Goal: Task Accomplishment & Management: Manage account settings

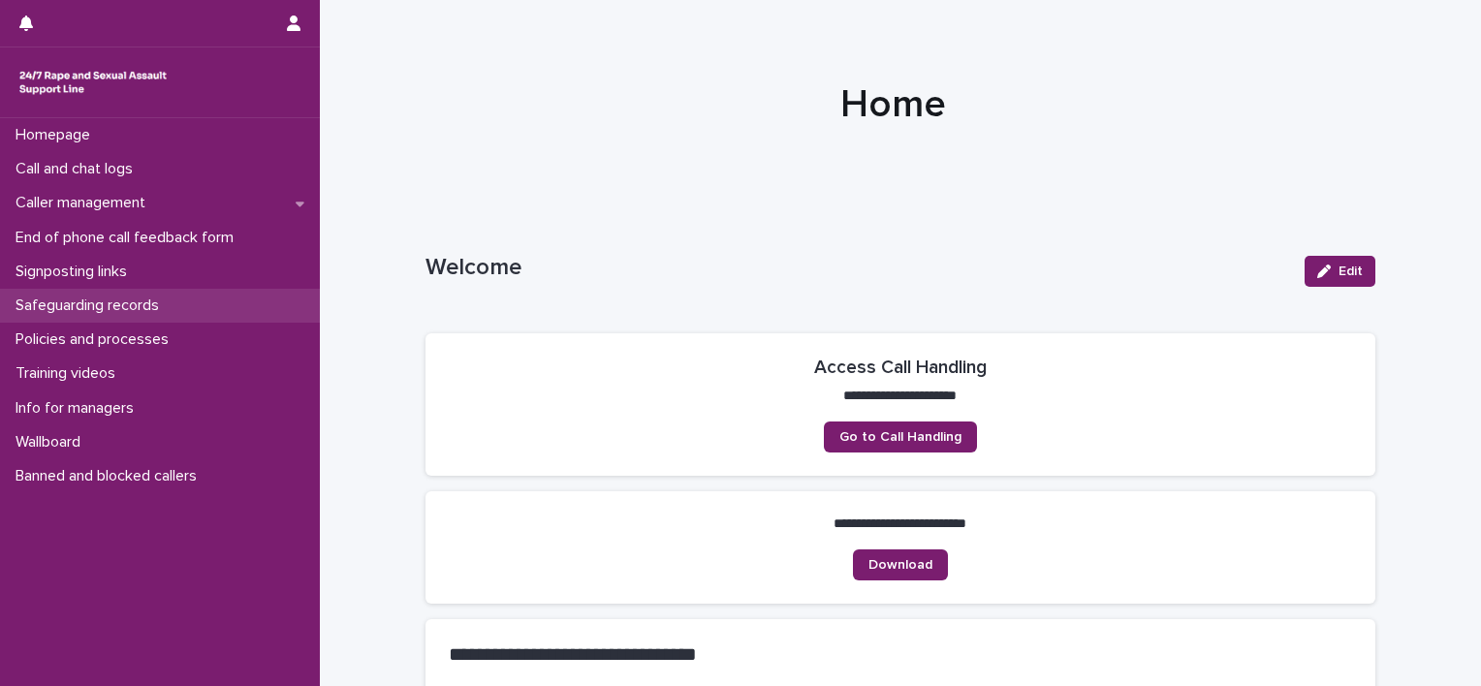
click at [78, 308] on p "Safeguarding records" at bounding box center [91, 306] width 167 height 18
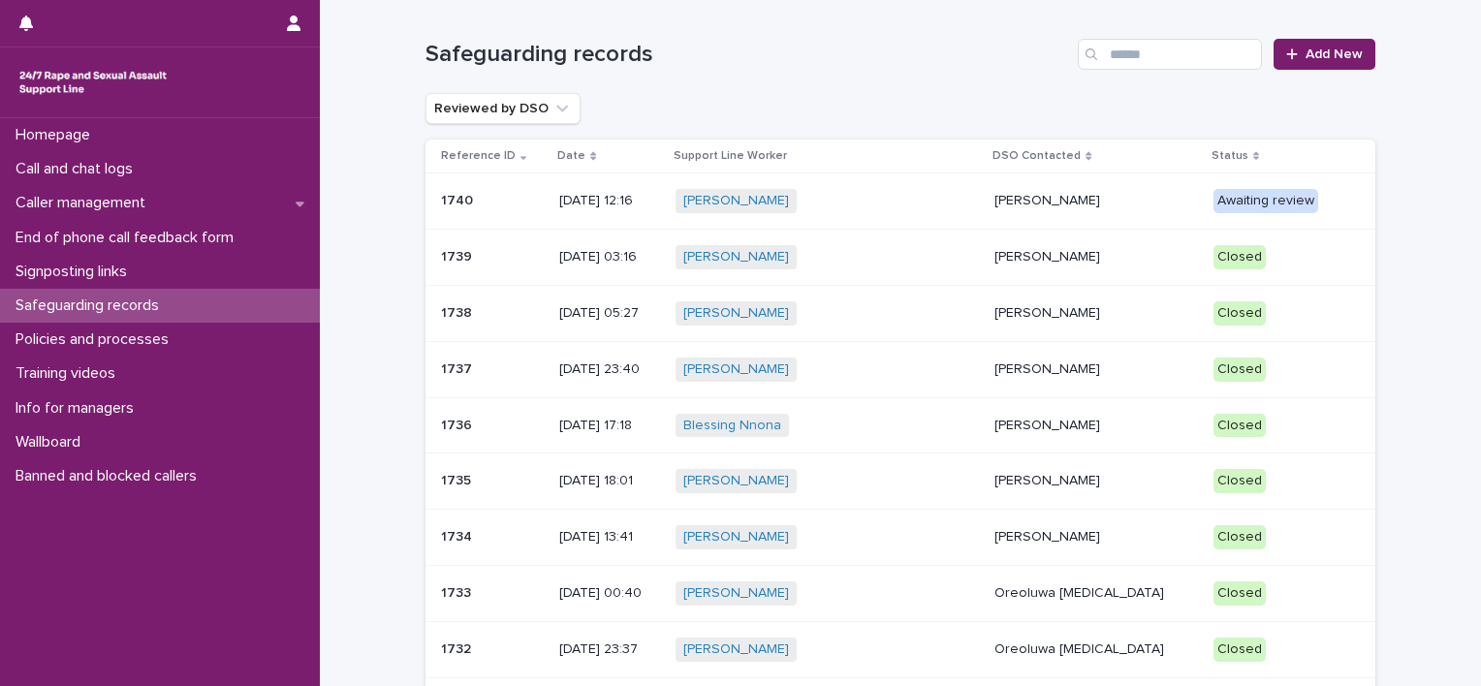
click at [888, 210] on div "[PERSON_NAME] + 0" at bounding box center [828, 201] width 304 height 24
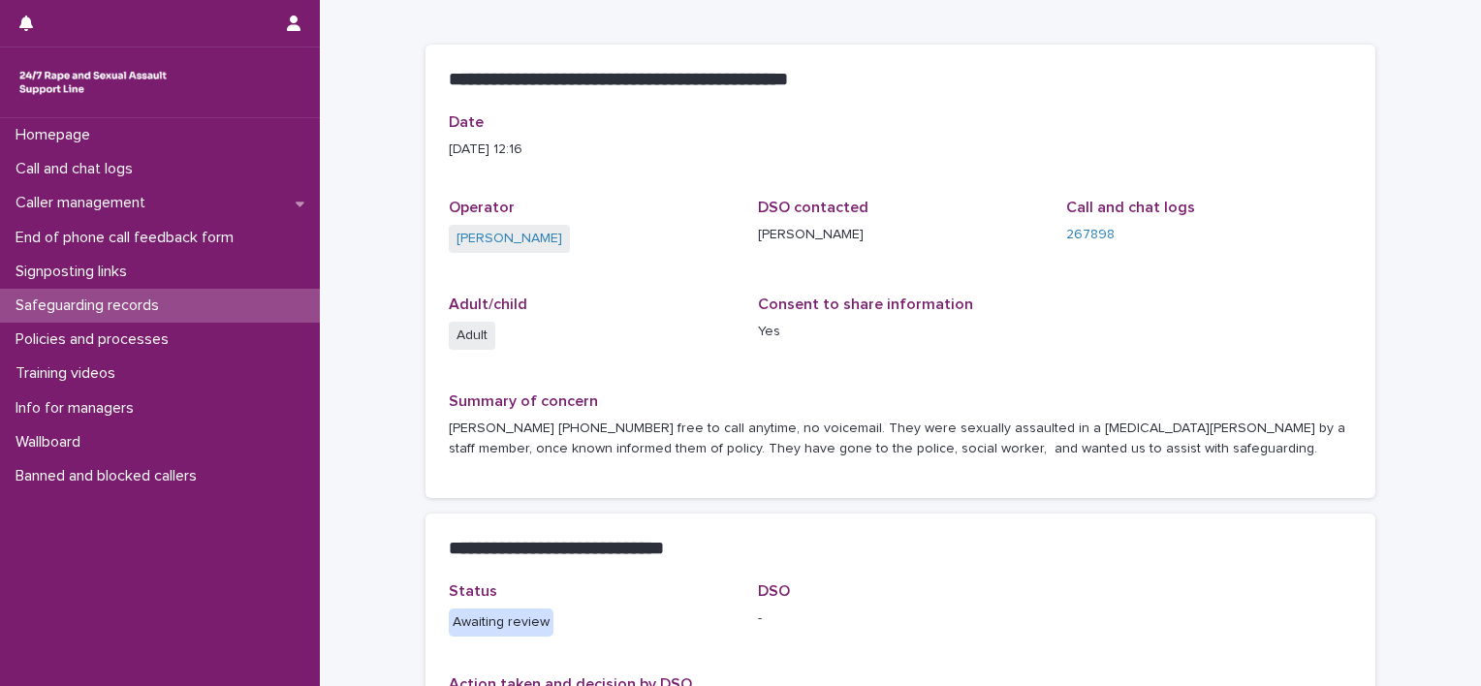
scroll to position [194, 0]
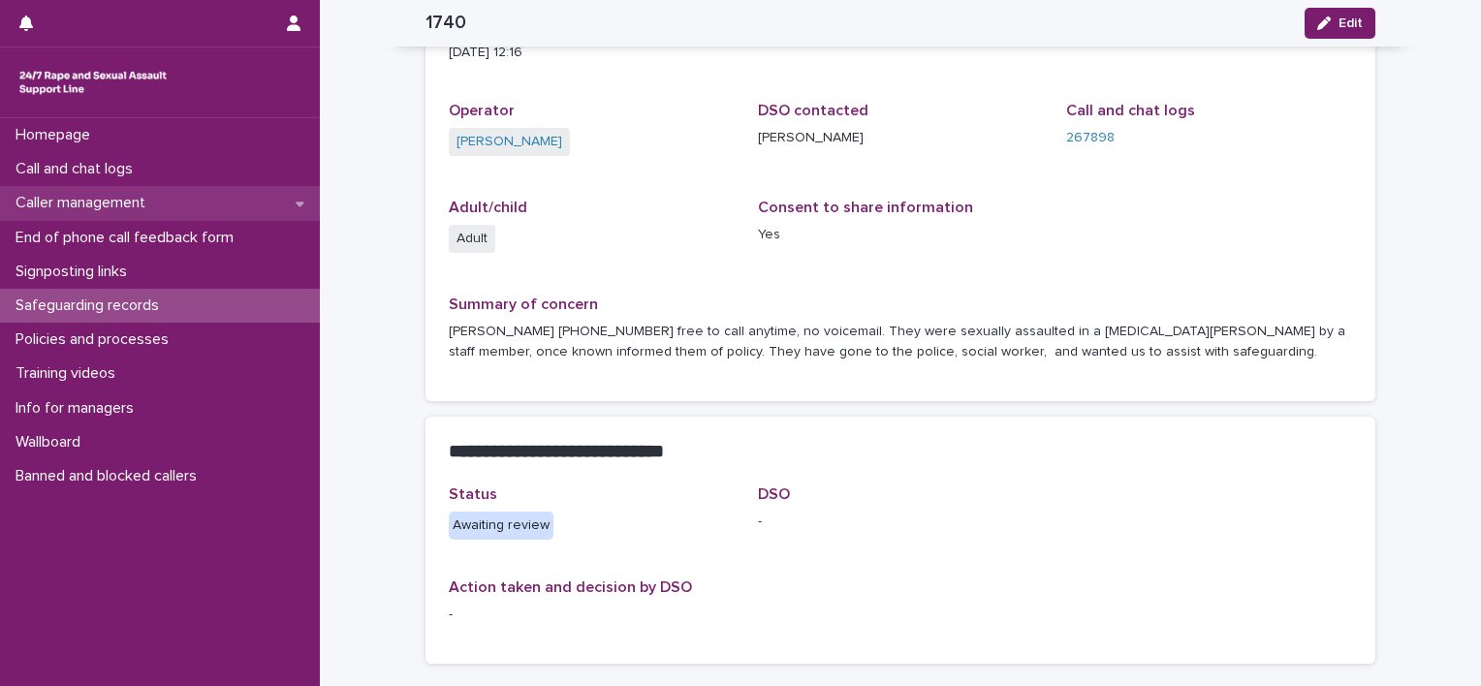
click at [203, 216] on div "Caller management" at bounding box center [160, 203] width 320 height 34
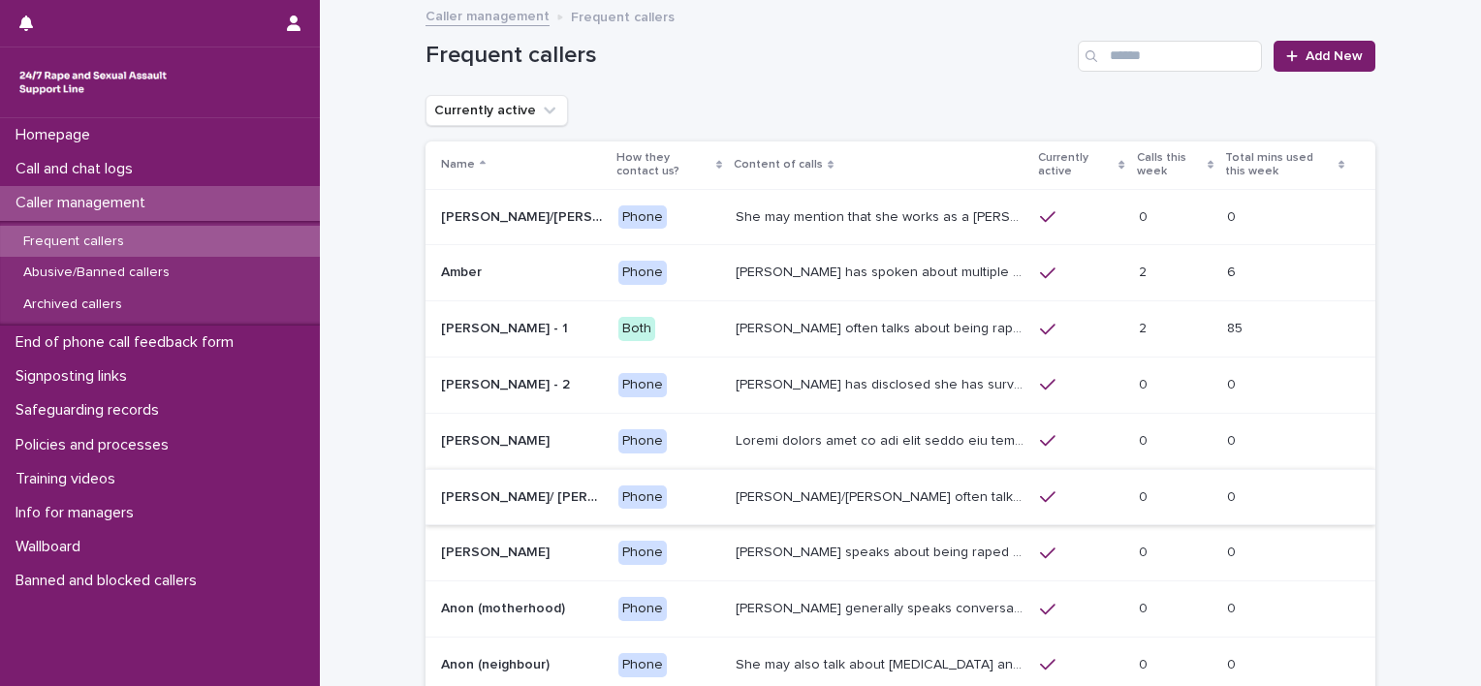
scroll to position [97, 0]
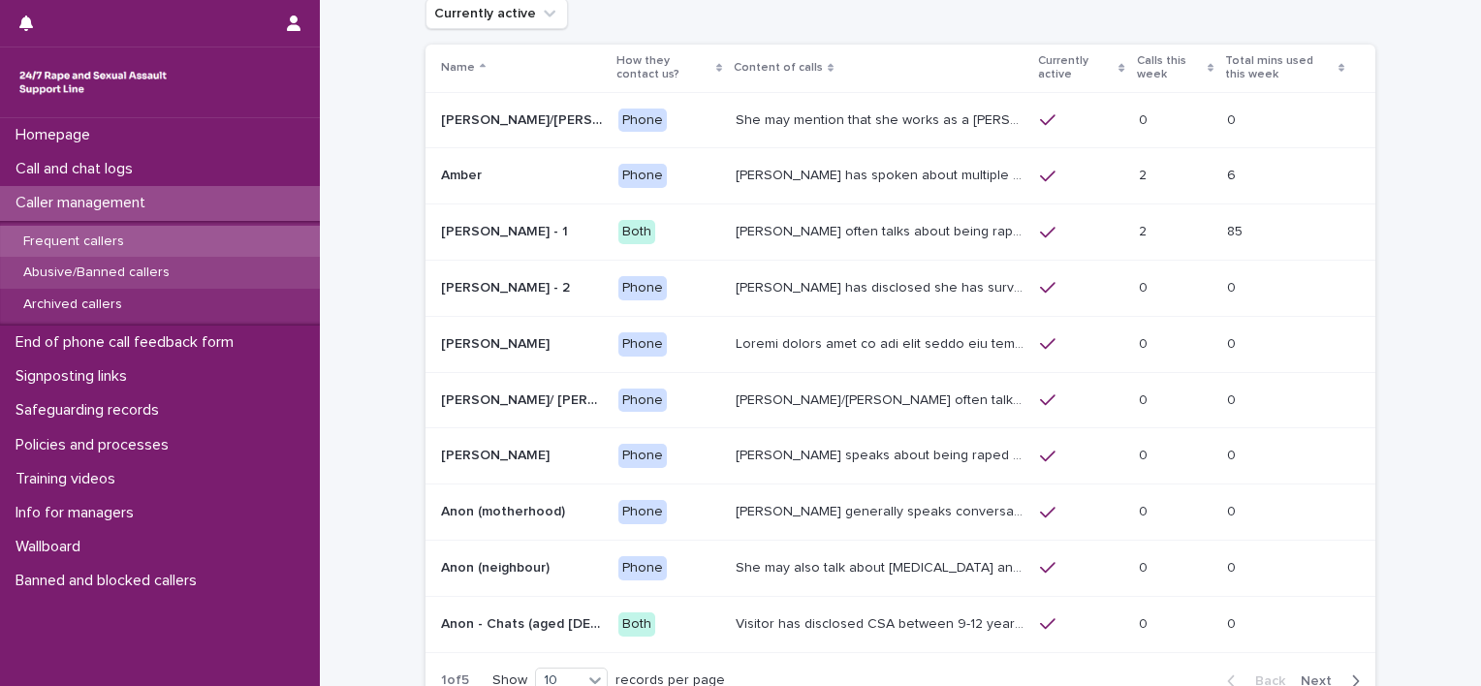
click at [109, 268] on p "Abusive/Banned callers" at bounding box center [96, 273] width 177 height 16
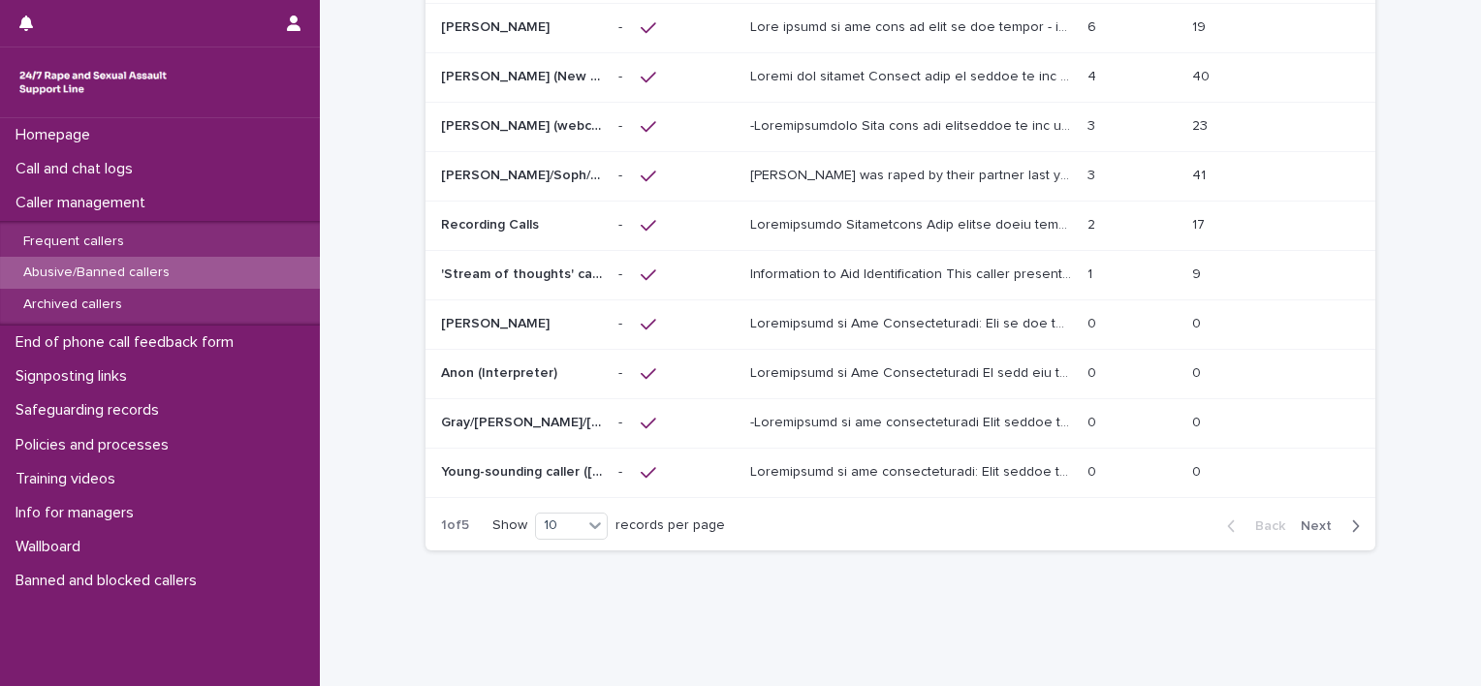
scroll to position [194, 0]
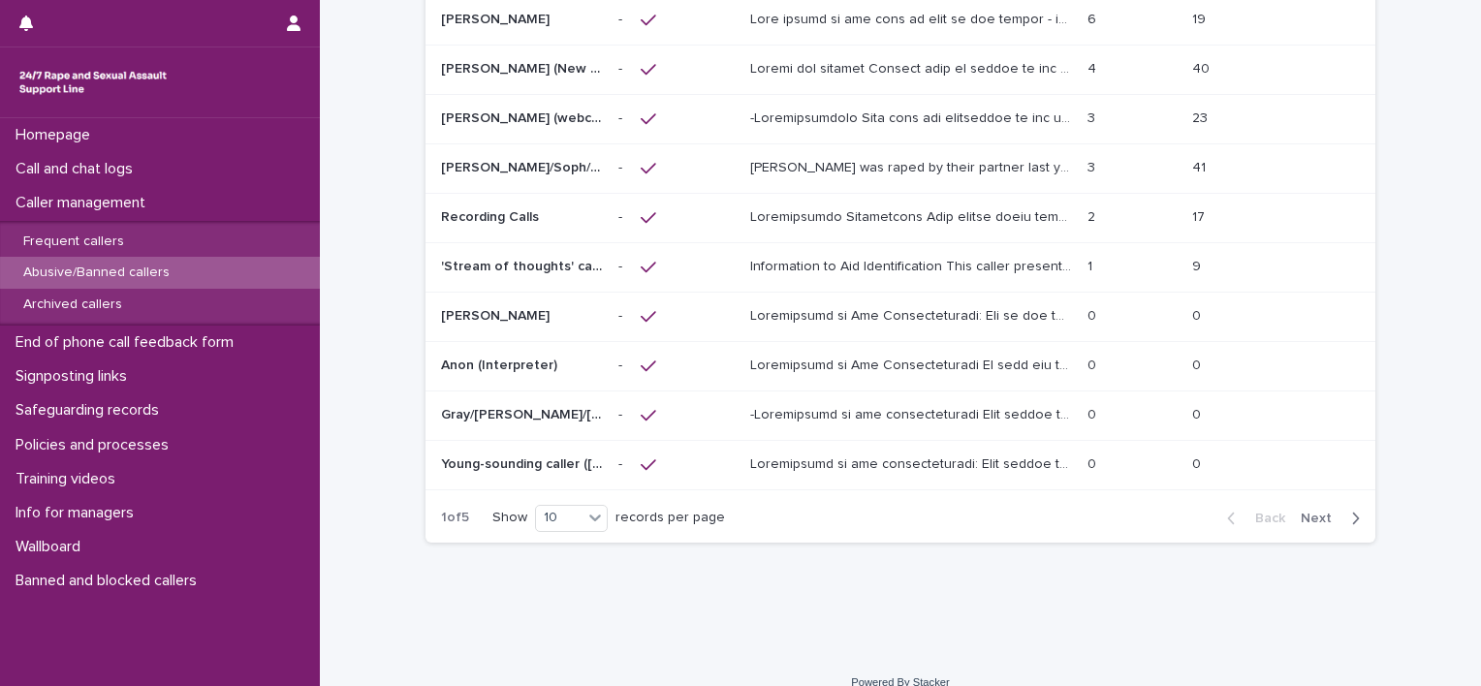
click at [1312, 512] on span "Next" at bounding box center [1322, 519] width 43 height 14
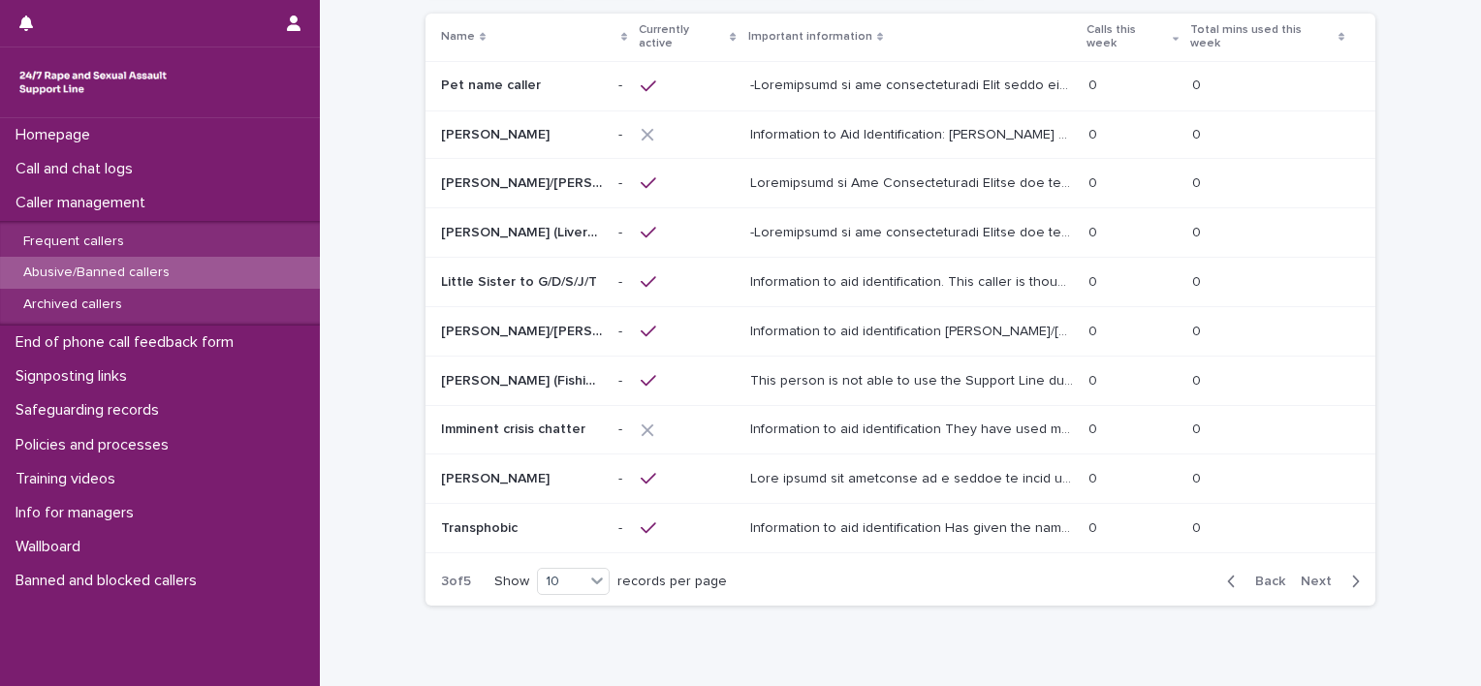
scroll to position [95, 0]
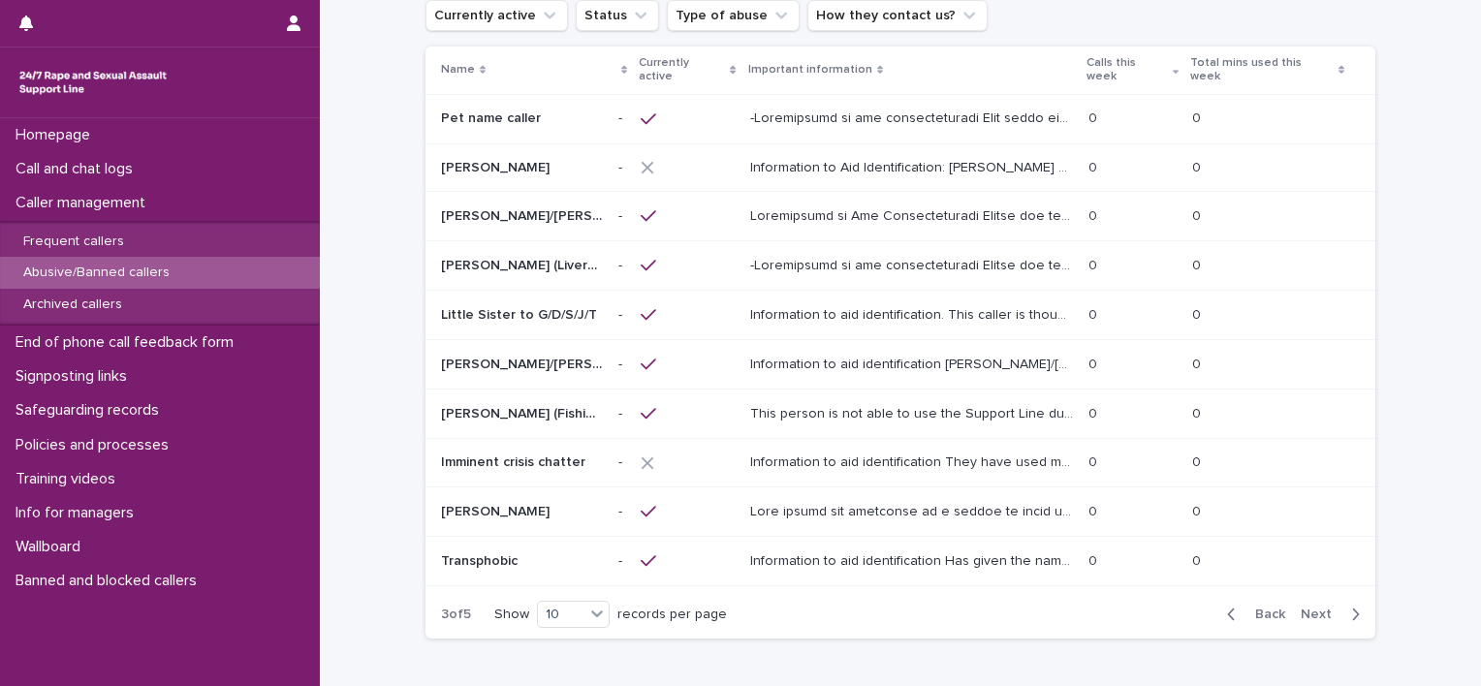
click at [1315, 608] on span "Next" at bounding box center [1322, 615] width 43 height 14
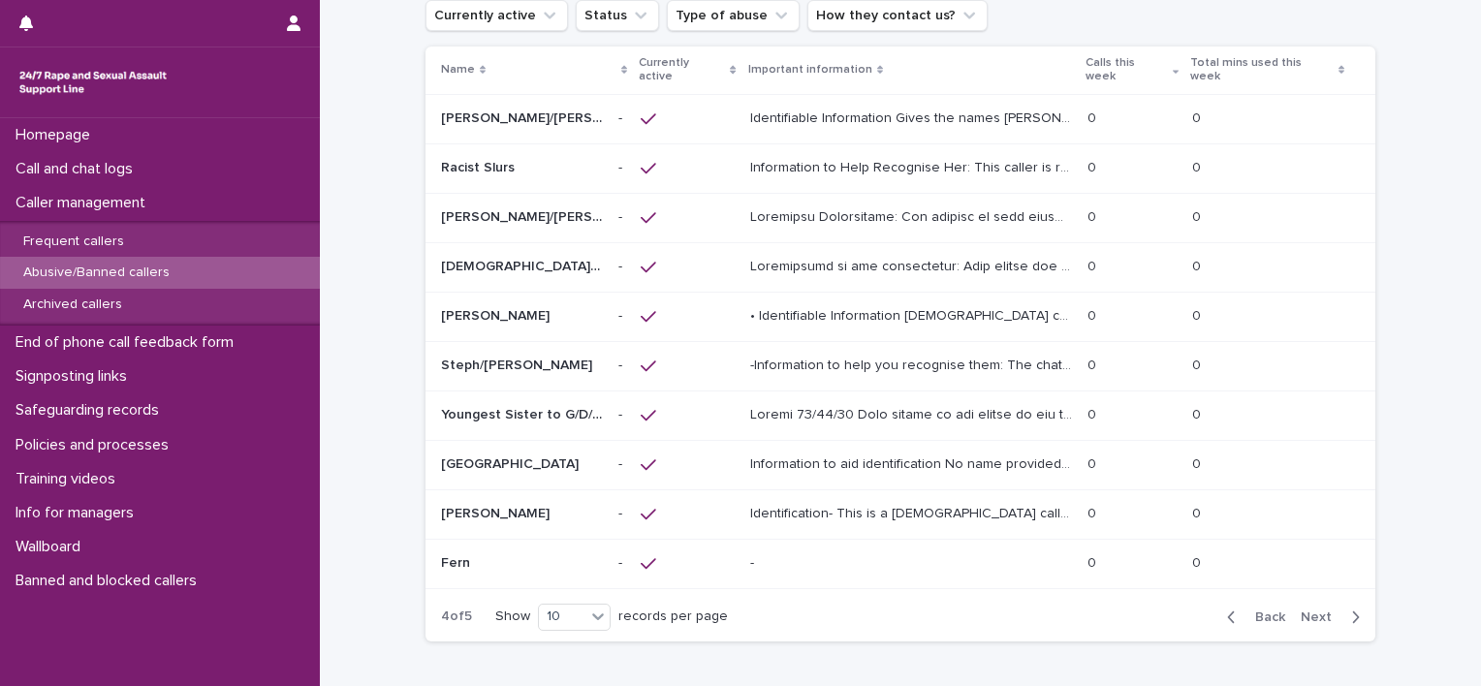
scroll to position [97, 0]
click at [583, 207] on p at bounding box center [522, 215] width 162 height 16
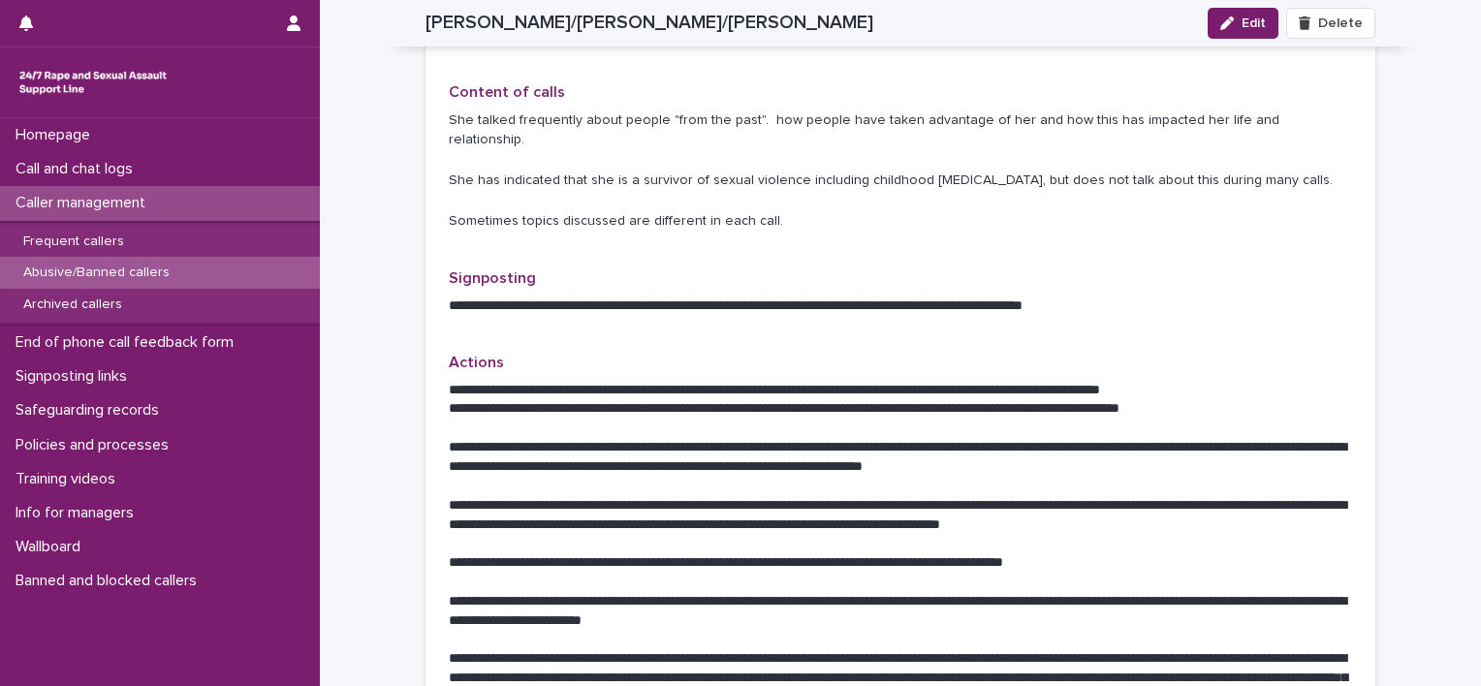
scroll to position [872, 0]
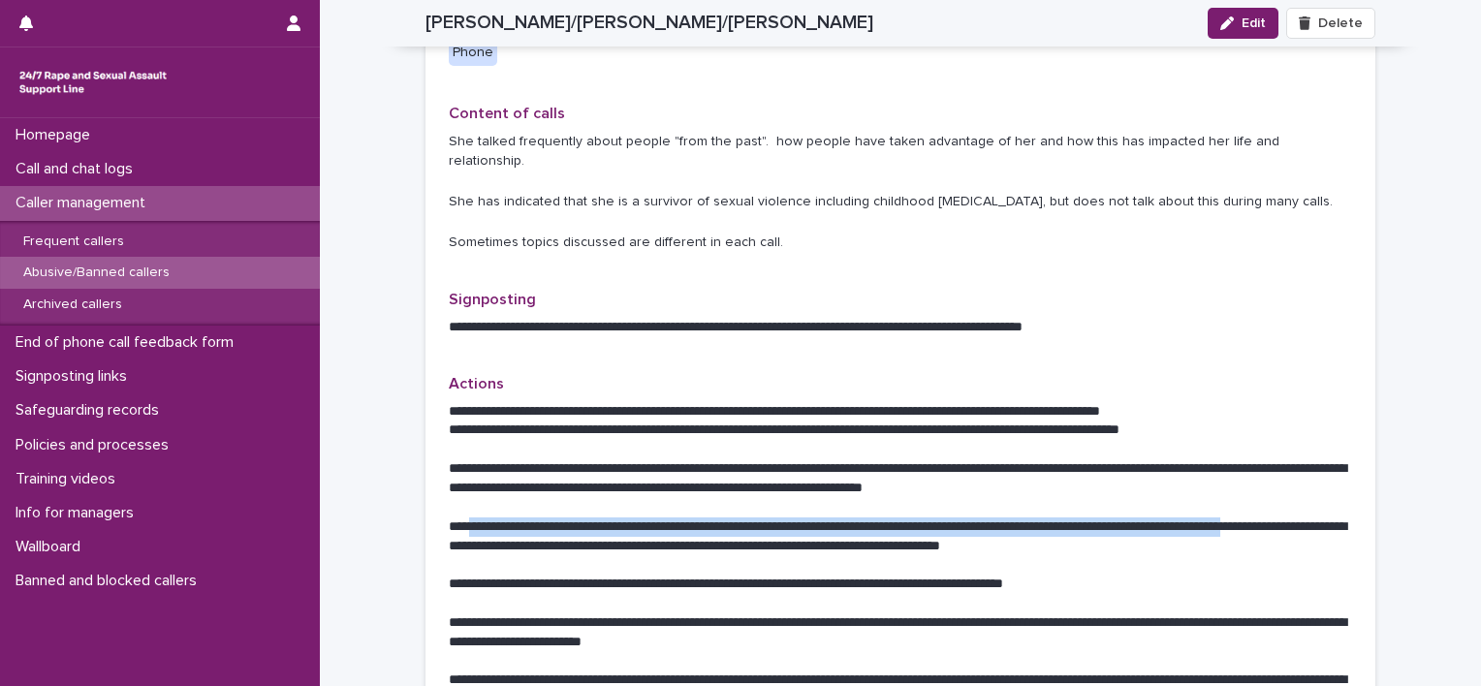
drag, startPoint x: 461, startPoint y: 485, endPoint x: 486, endPoint y: 497, distance: 27.3
click at [486, 518] on p "**********" at bounding box center [900, 537] width 903 height 39
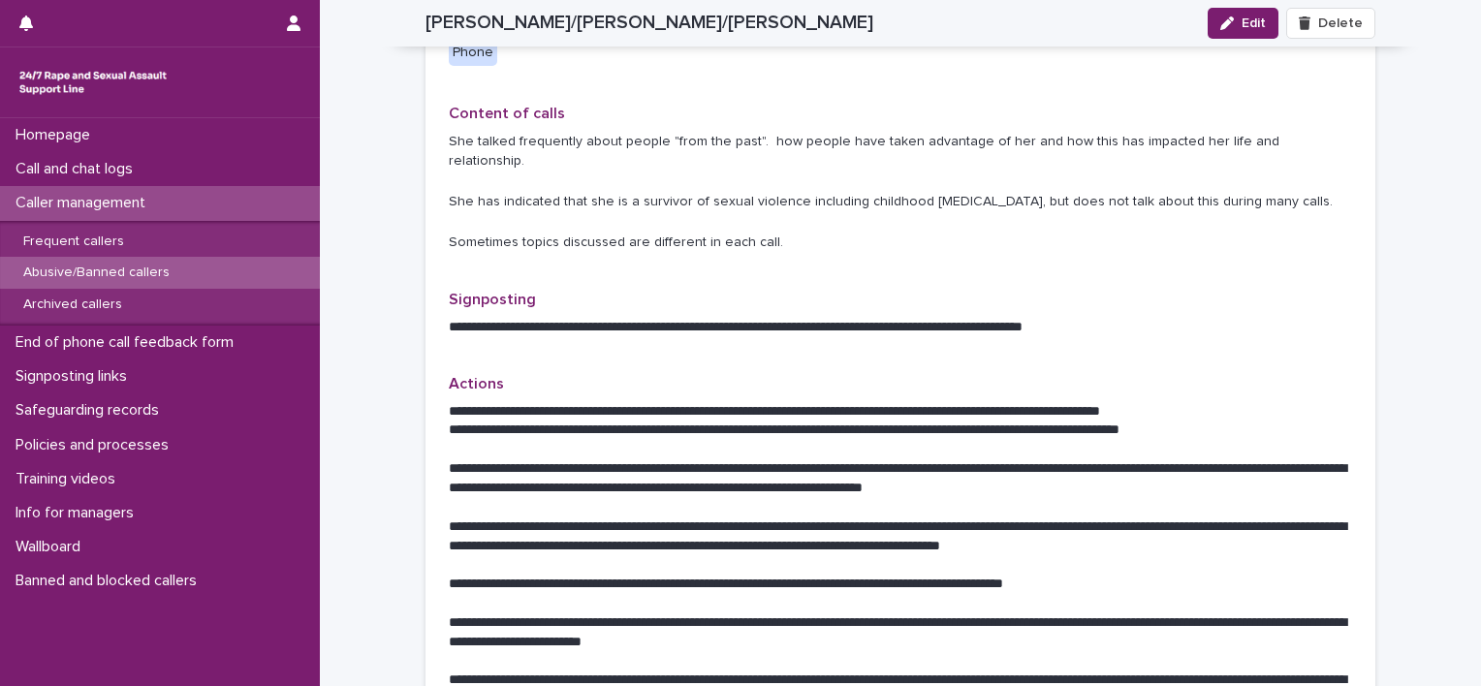
click at [1268, 518] on p "**********" at bounding box center [900, 537] width 903 height 39
click at [118, 169] on p "Call and chat logs" at bounding box center [78, 169] width 141 height 18
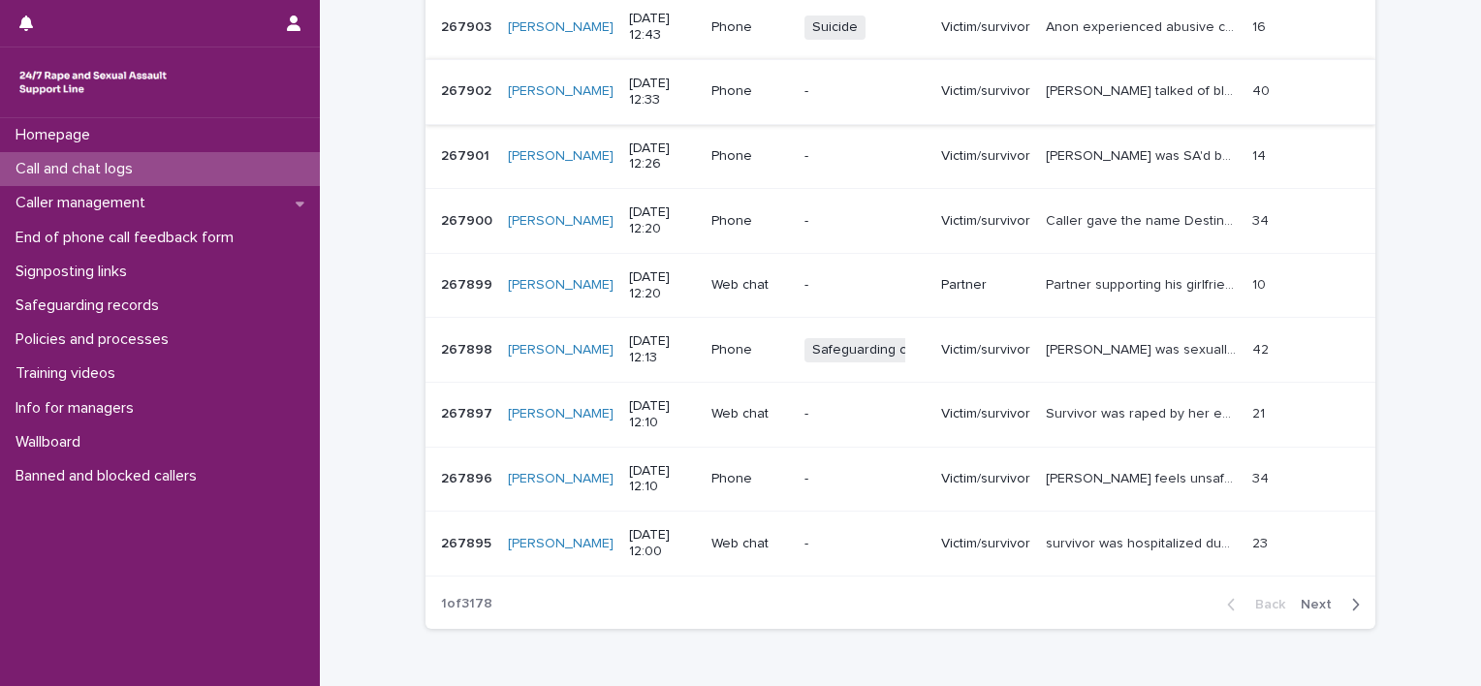
scroll to position [485, 0]
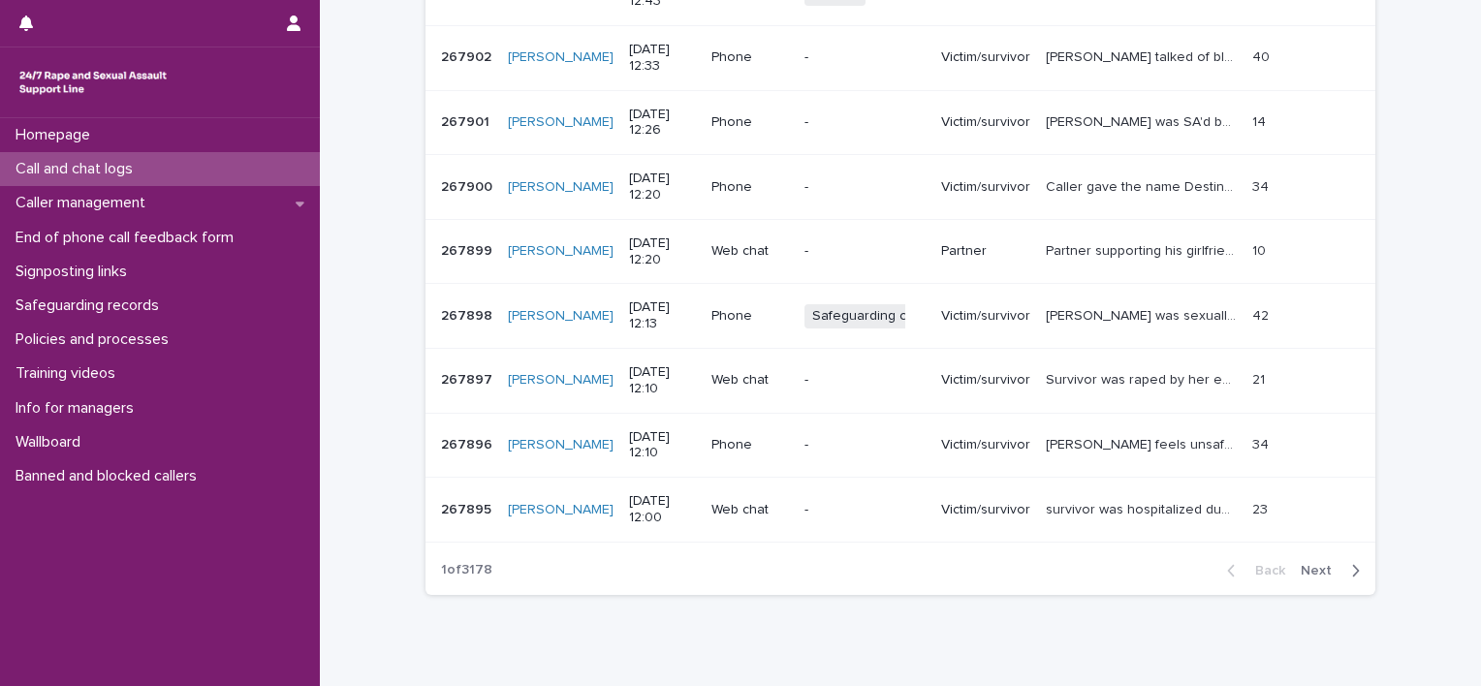
click at [1318, 571] on span "Next" at bounding box center [1322, 571] width 43 height 14
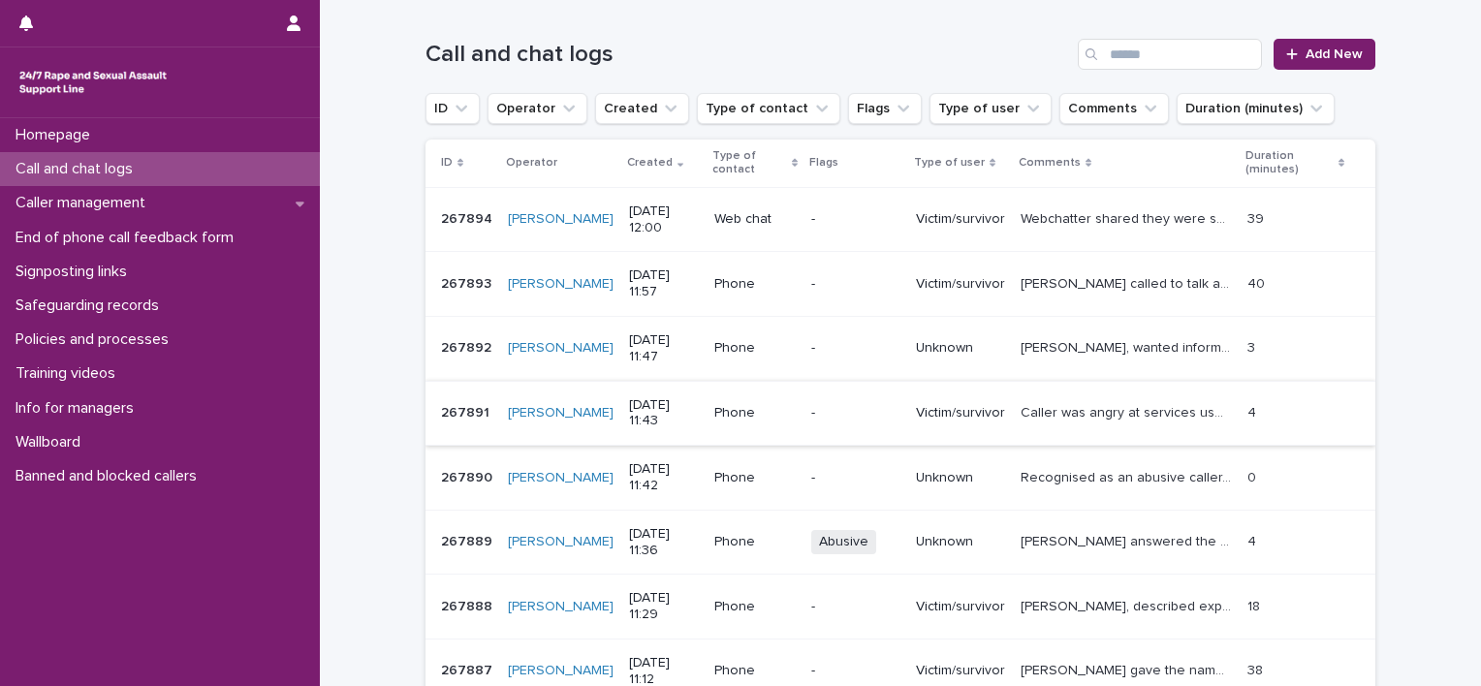
scroll to position [485, 0]
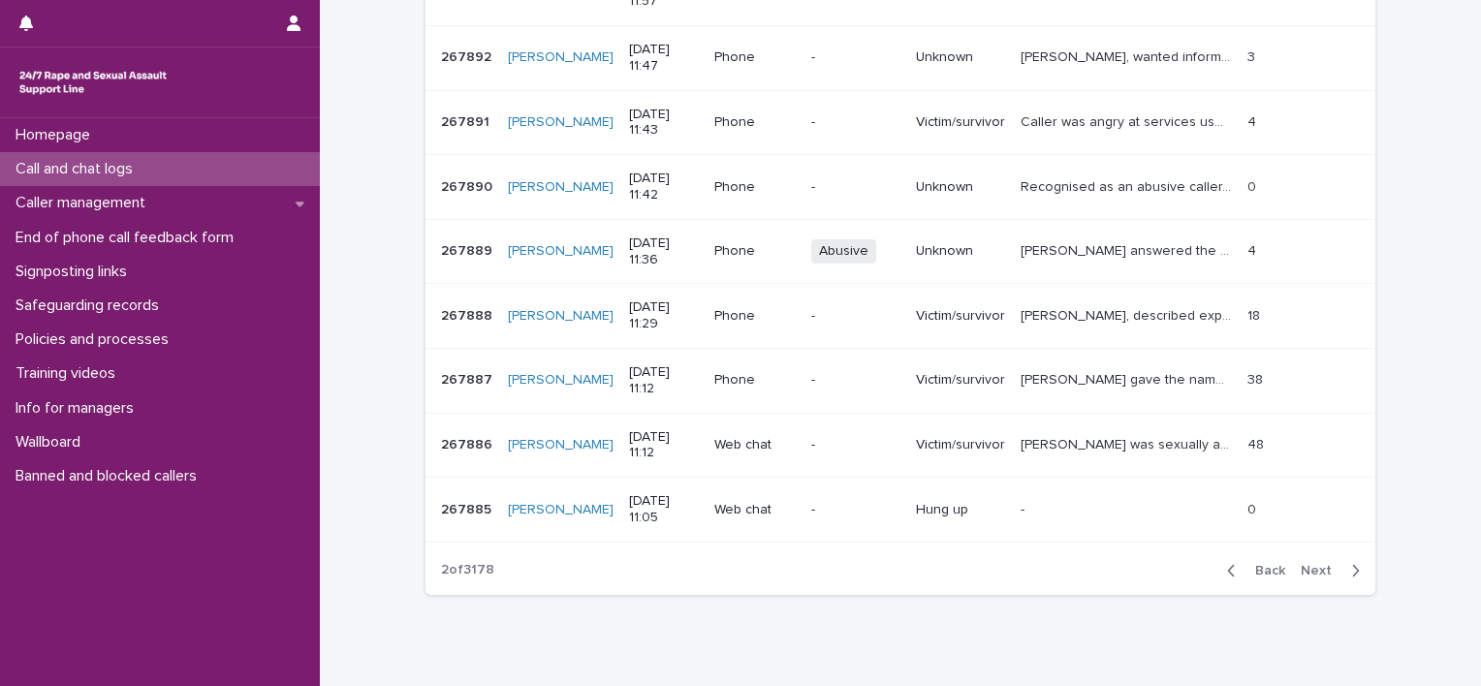
click at [1311, 571] on span "Next" at bounding box center [1322, 571] width 43 height 14
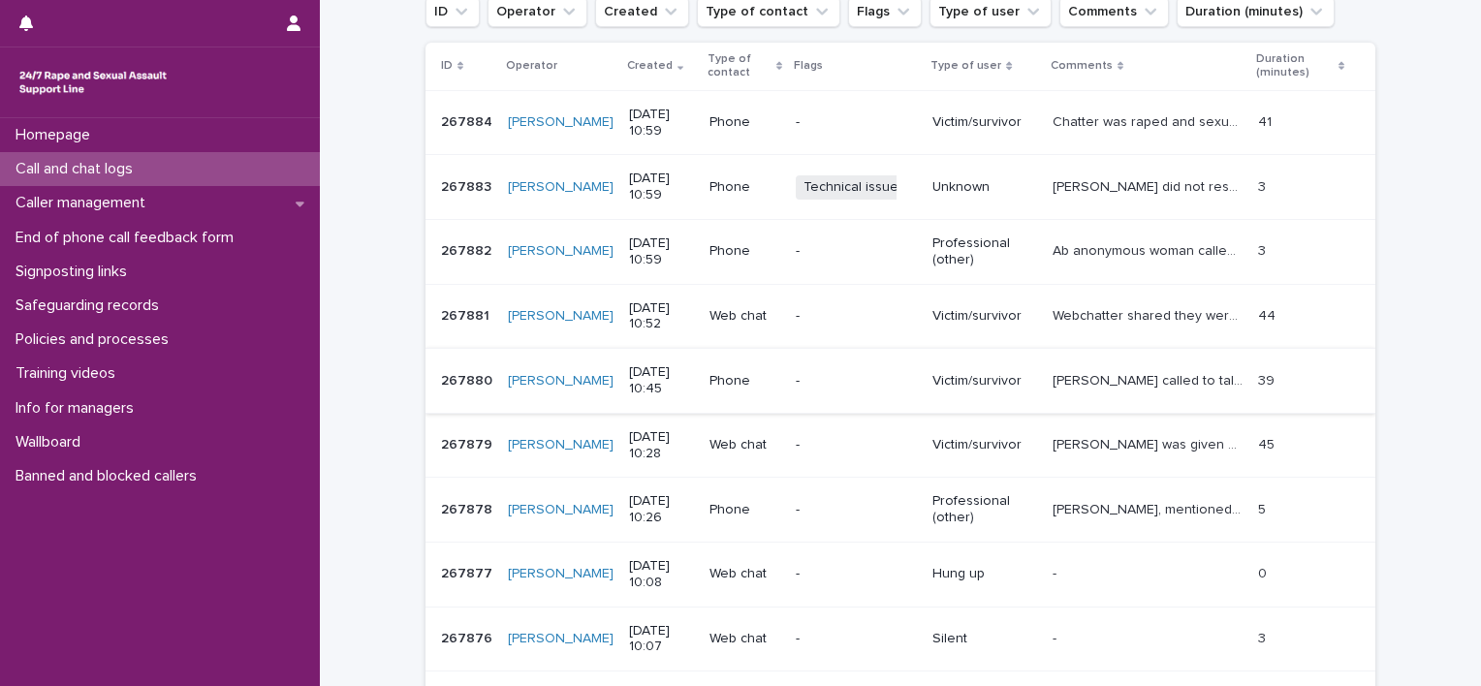
scroll to position [388, 0]
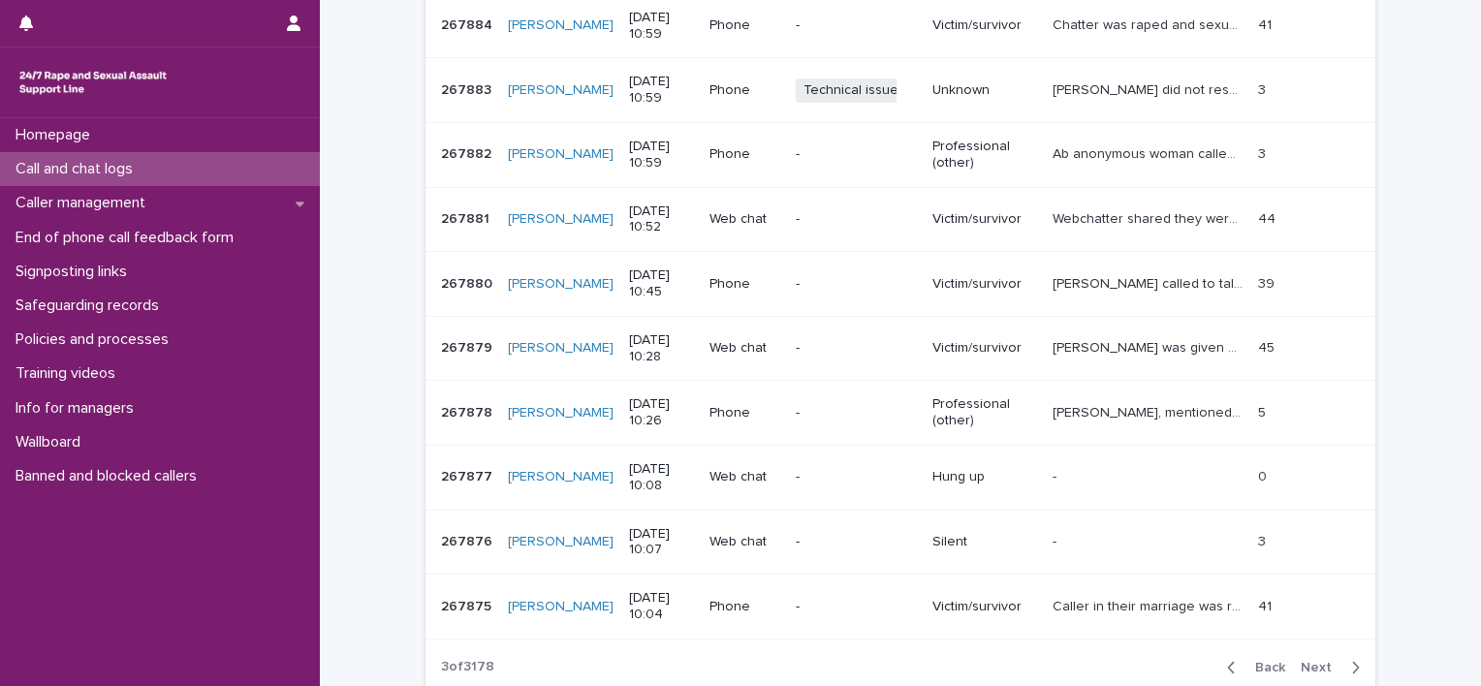
click at [1259, 659] on button "Back" at bounding box center [1252, 667] width 81 height 17
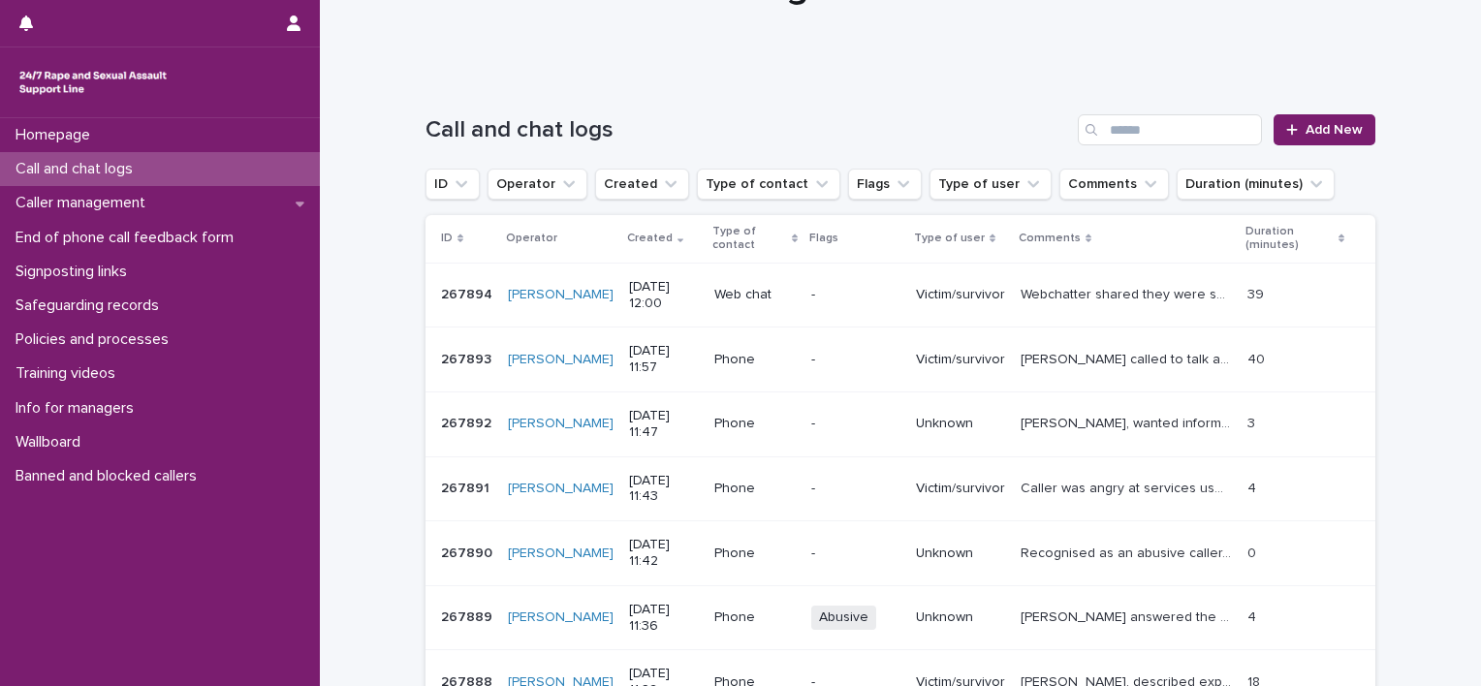
scroll to position [97, 0]
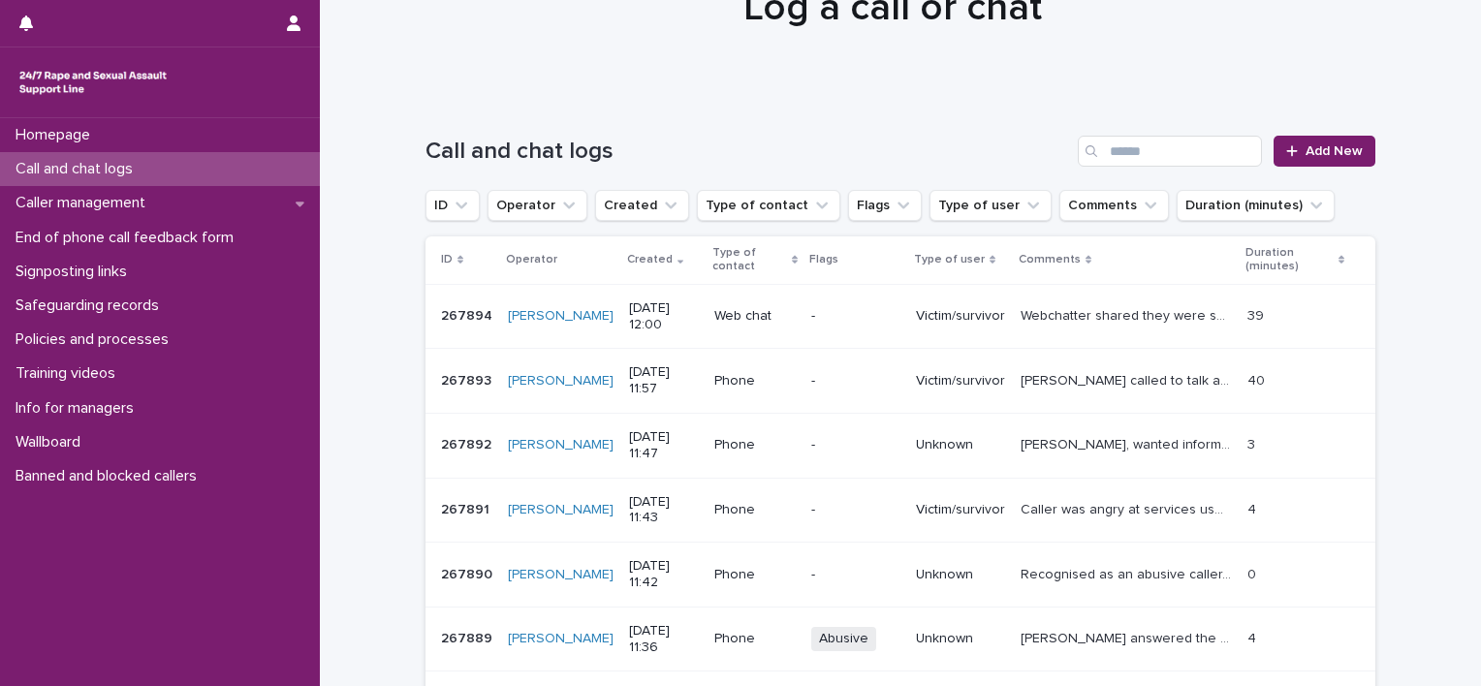
click at [1063, 502] on p "Caller was angry at services used over the phone. Caller ended the call." at bounding box center [1128, 508] width 215 height 20
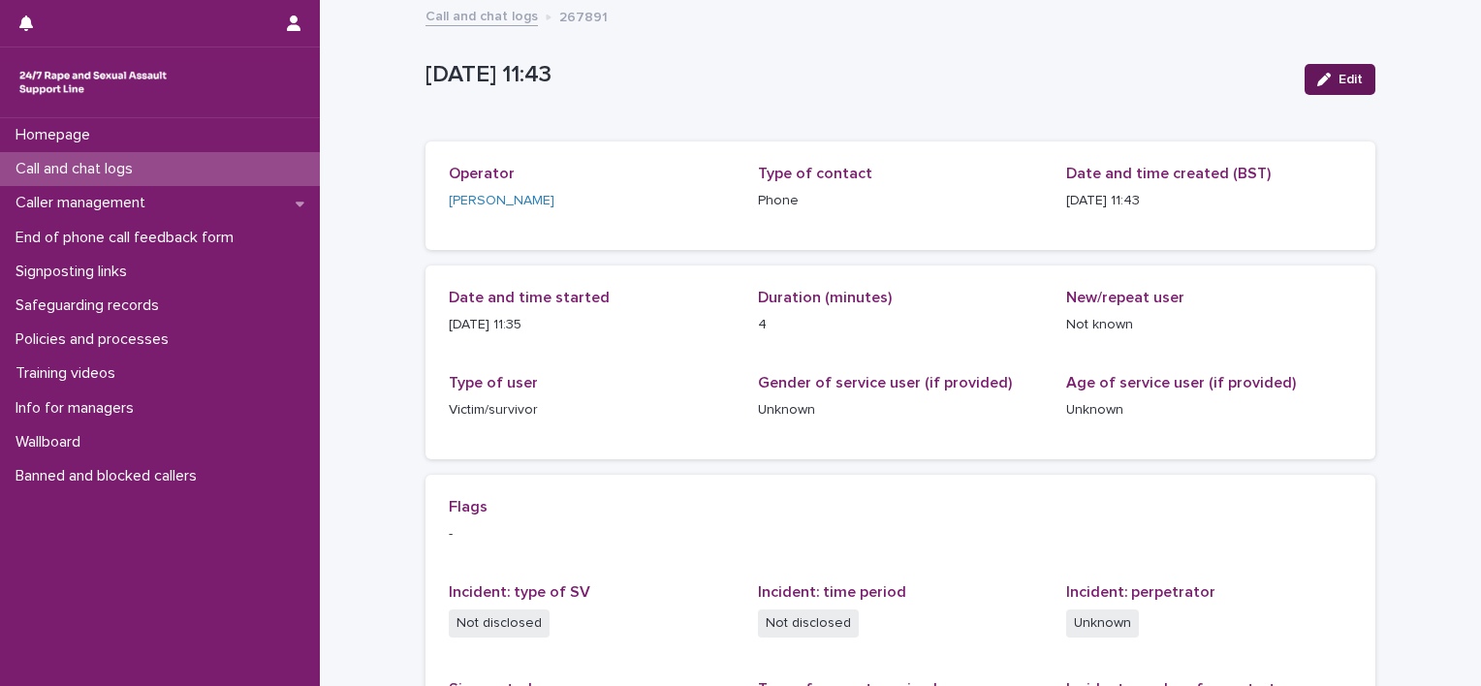
click at [1339, 80] on span "Edit" at bounding box center [1351, 80] width 24 height 14
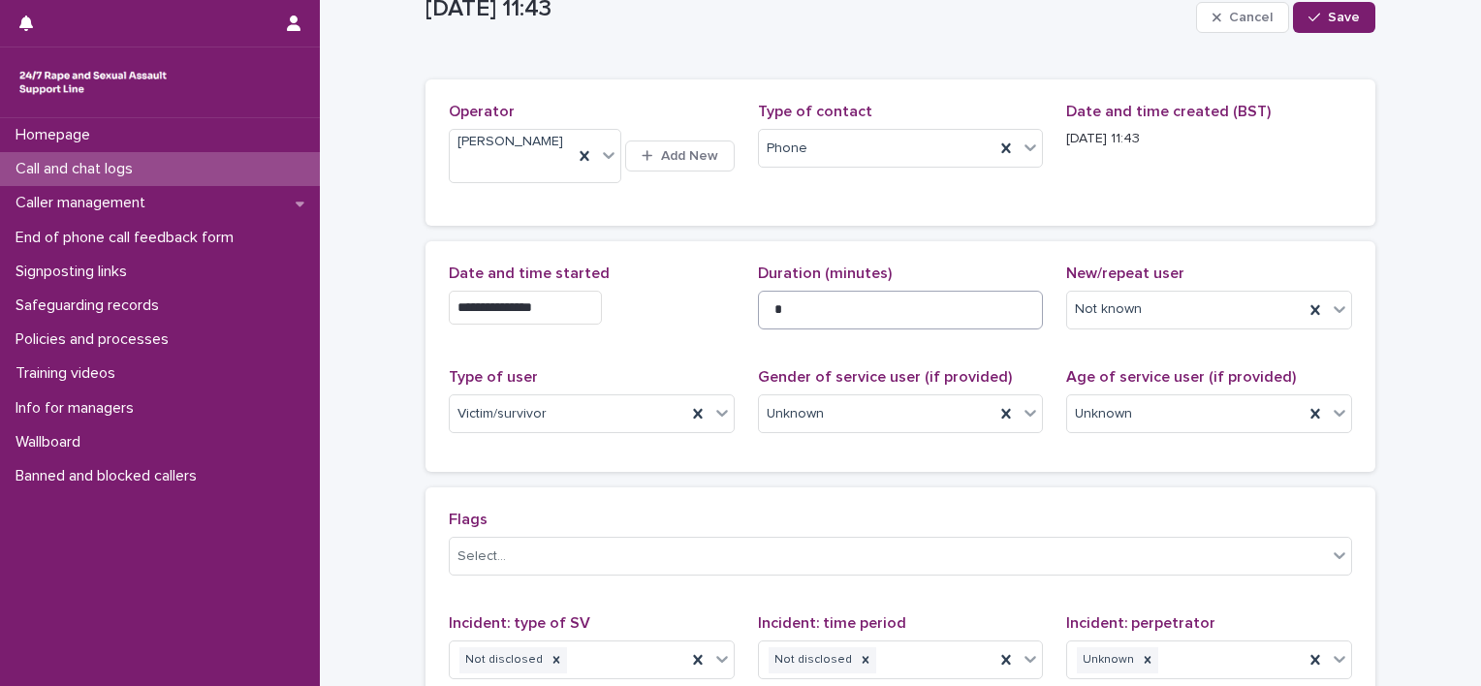
scroll to position [97, 0]
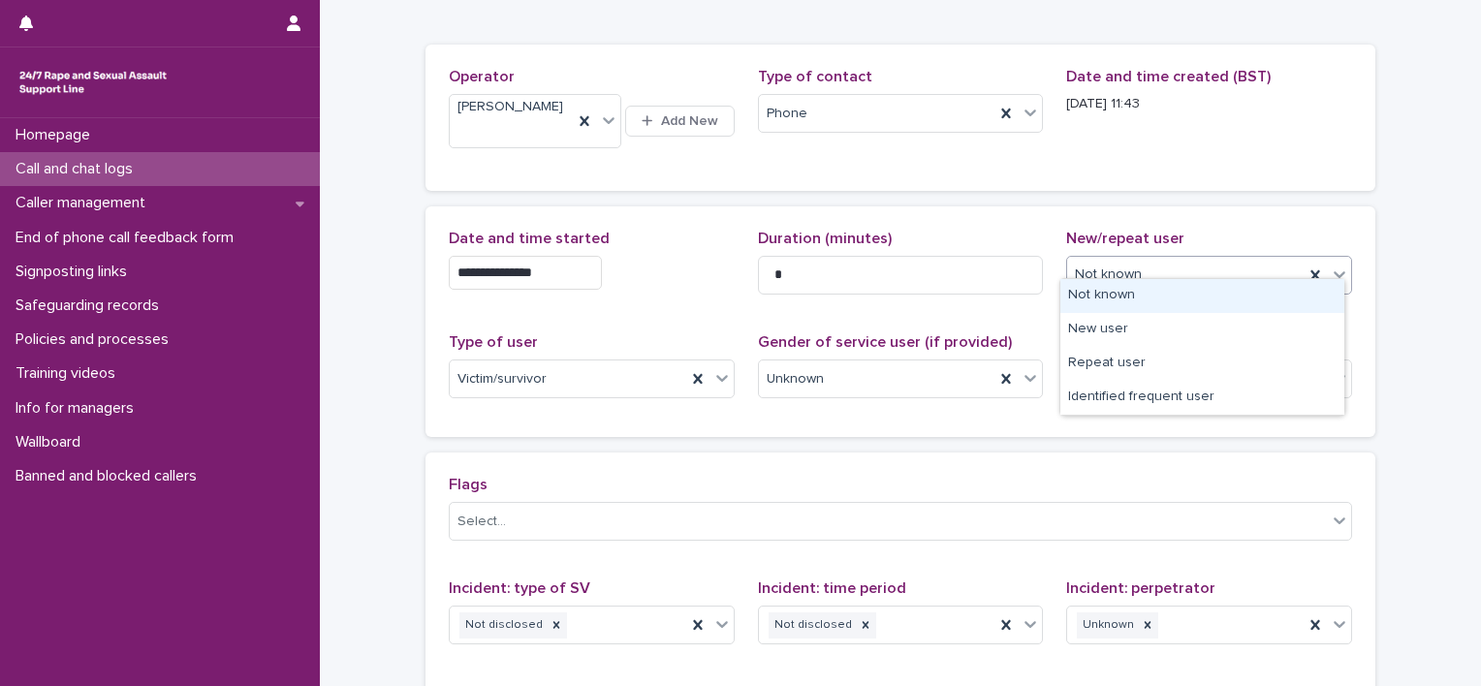
click at [1333, 265] on icon at bounding box center [1339, 274] width 19 height 19
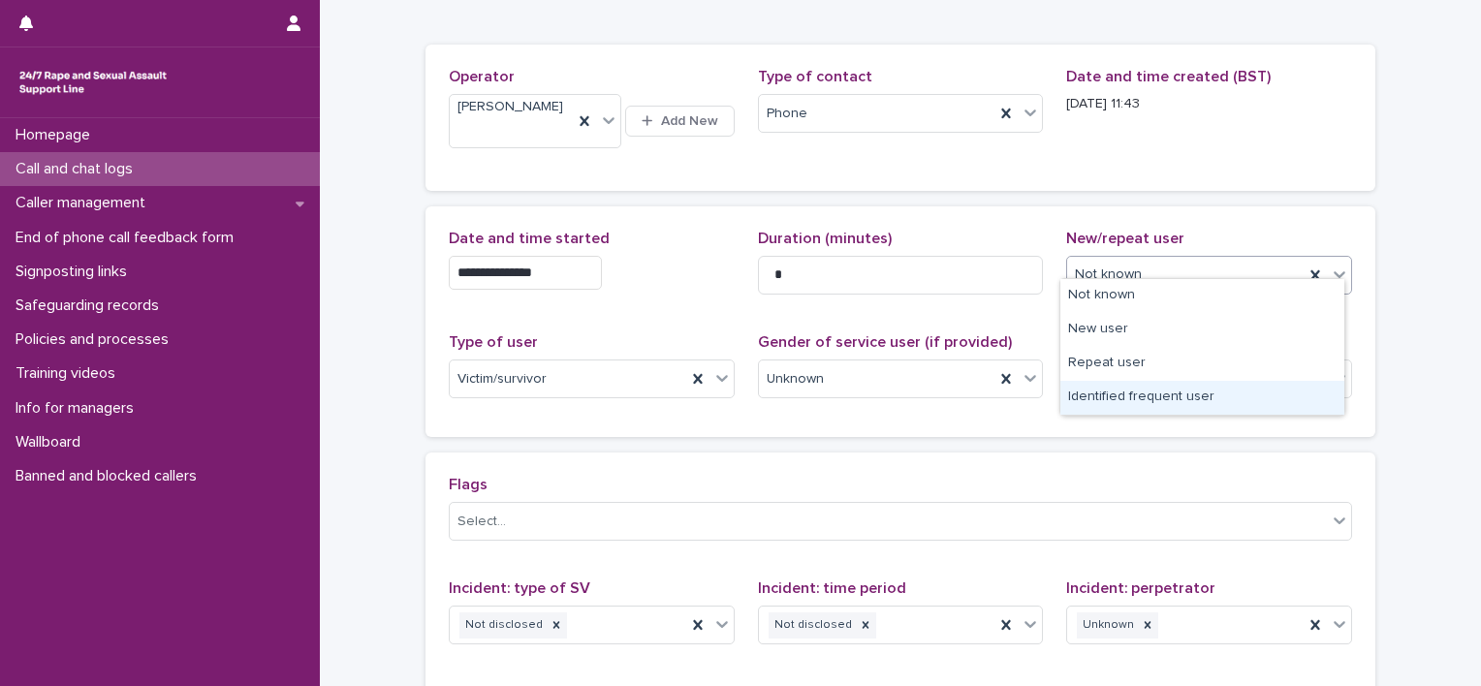
click at [1170, 391] on div "Identified frequent user" at bounding box center [1202, 398] width 284 height 34
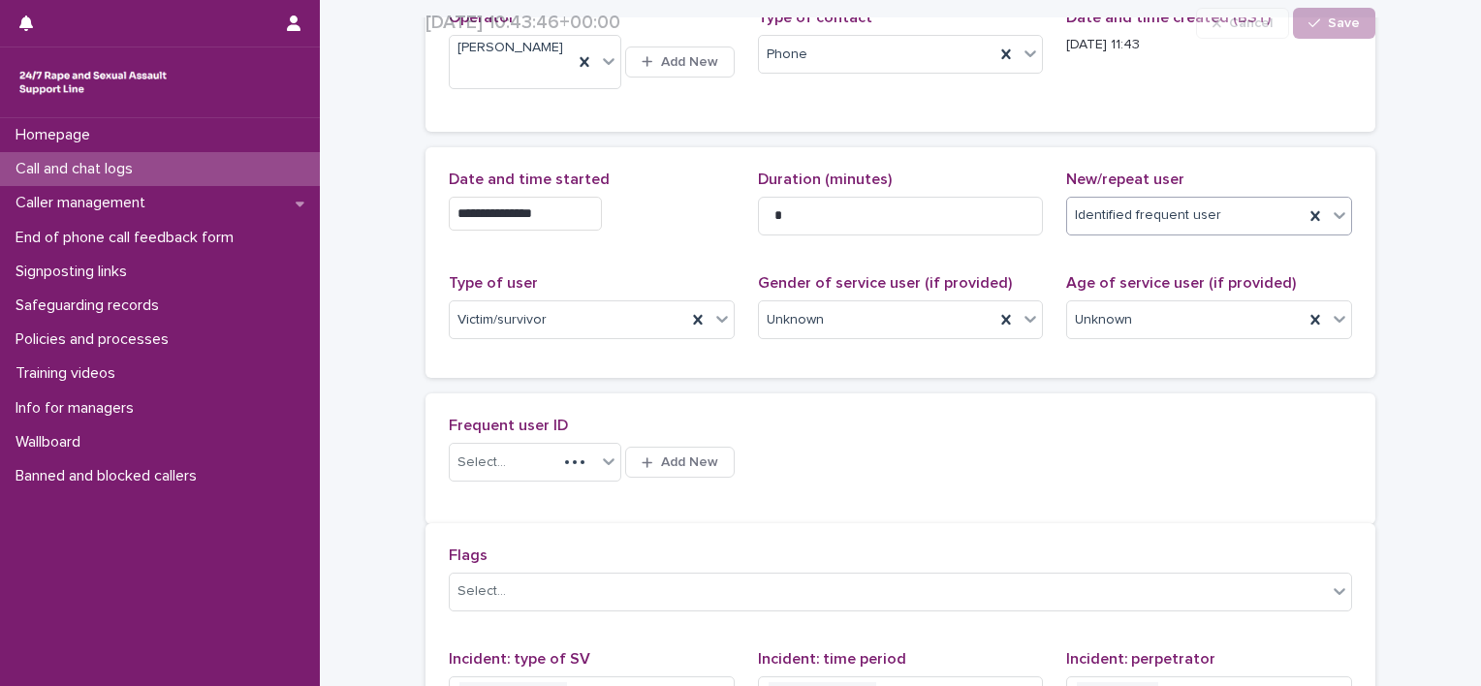
scroll to position [171, 0]
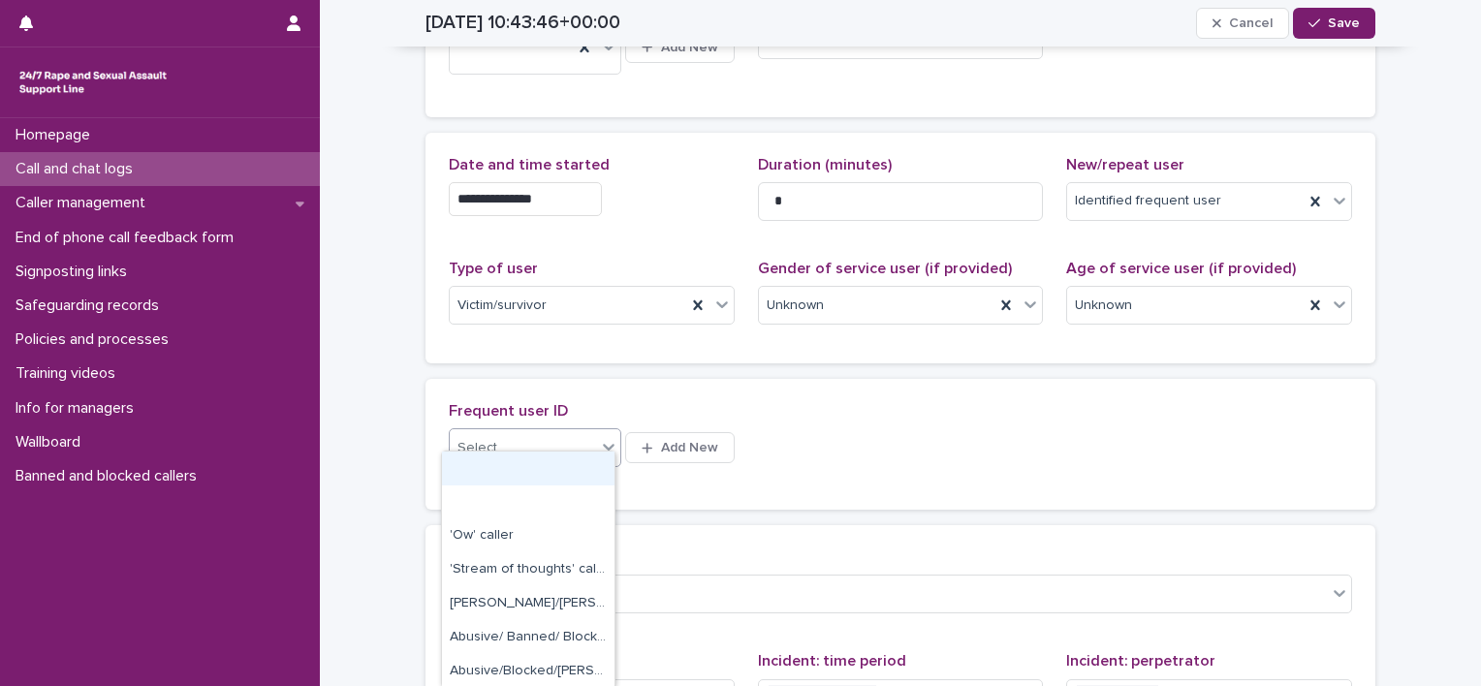
click at [527, 445] on div "Select..." at bounding box center [523, 448] width 146 height 32
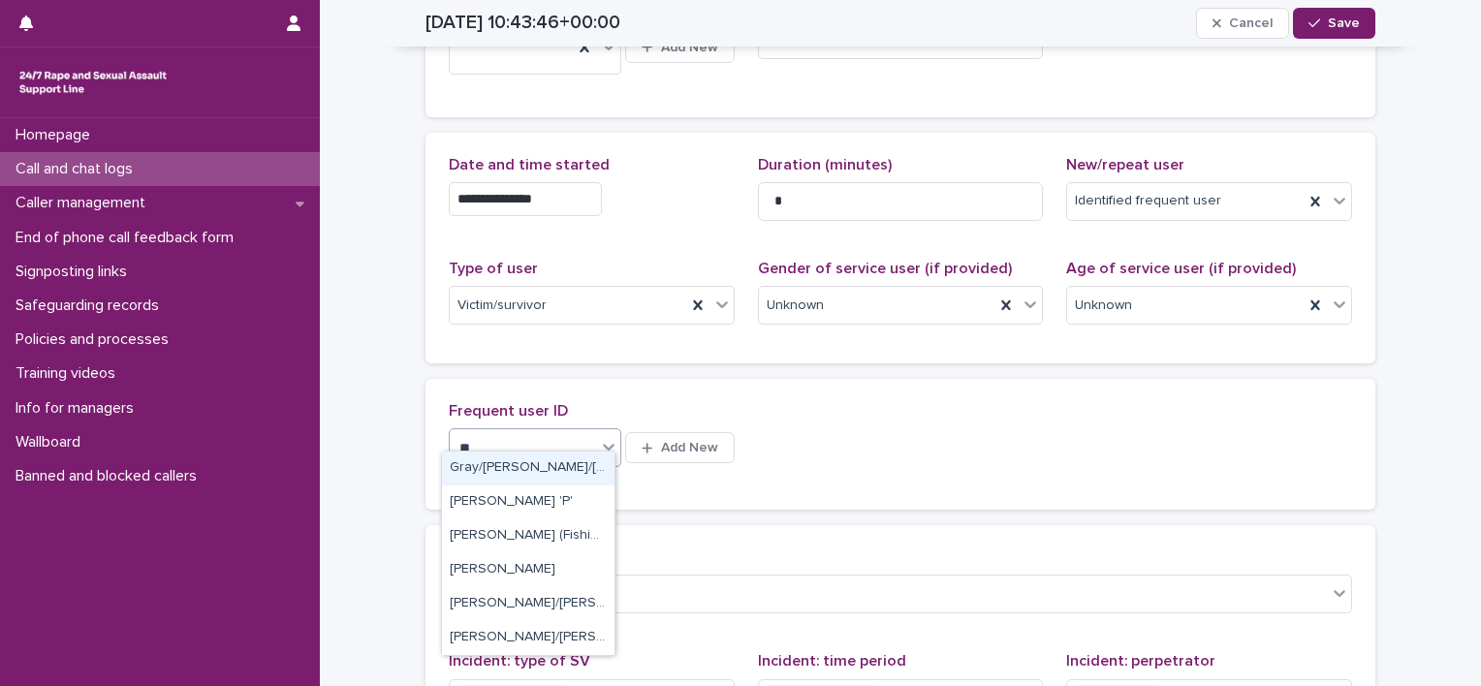
type input "***"
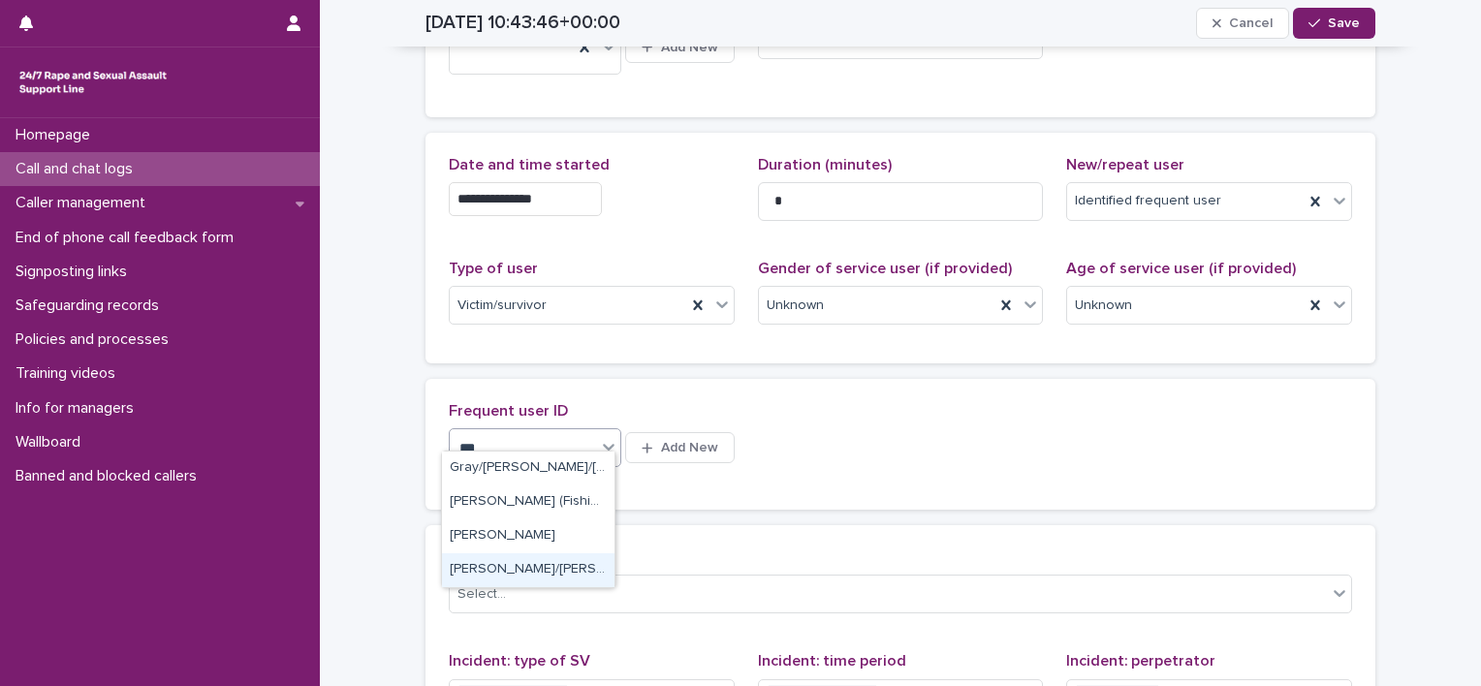
click at [515, 563] on div "Paulette/Sarah/Maria" at bounding box center [528, 570] width 173 height 34
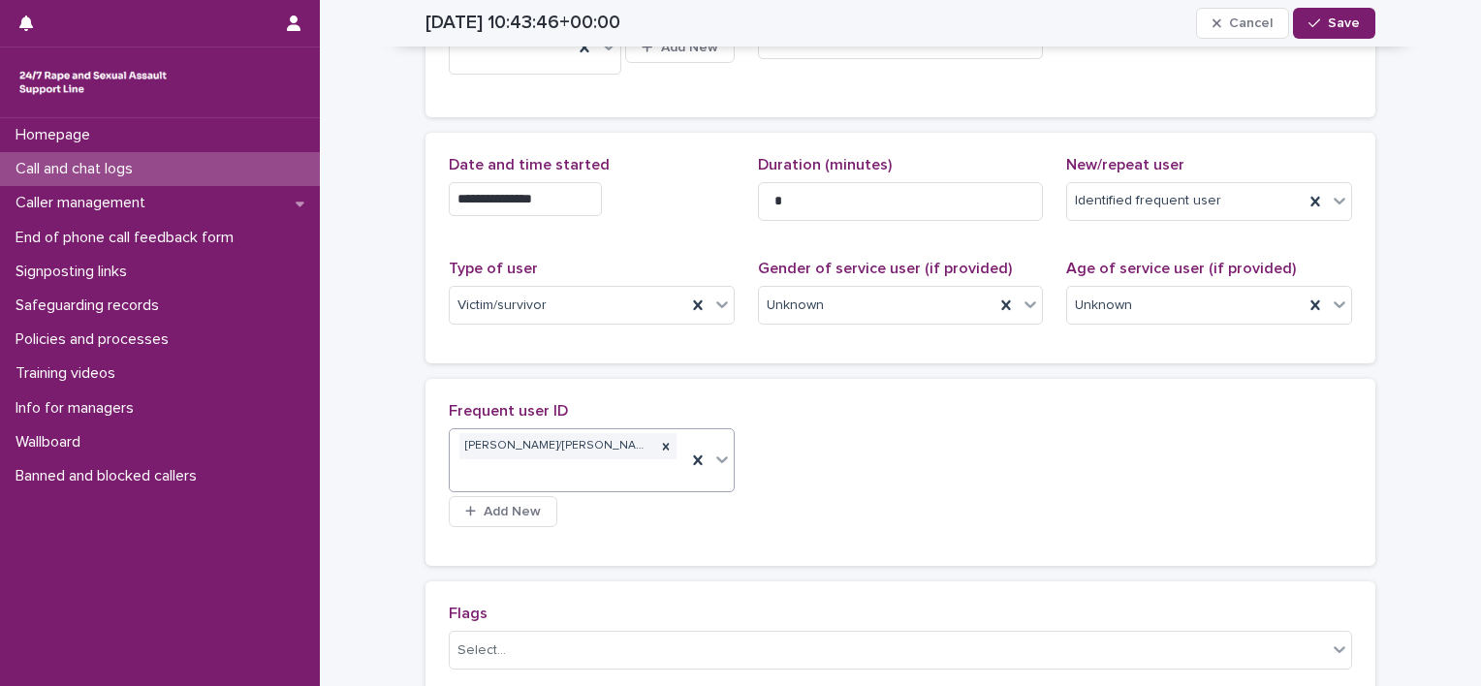
scroll to position [182, 0]
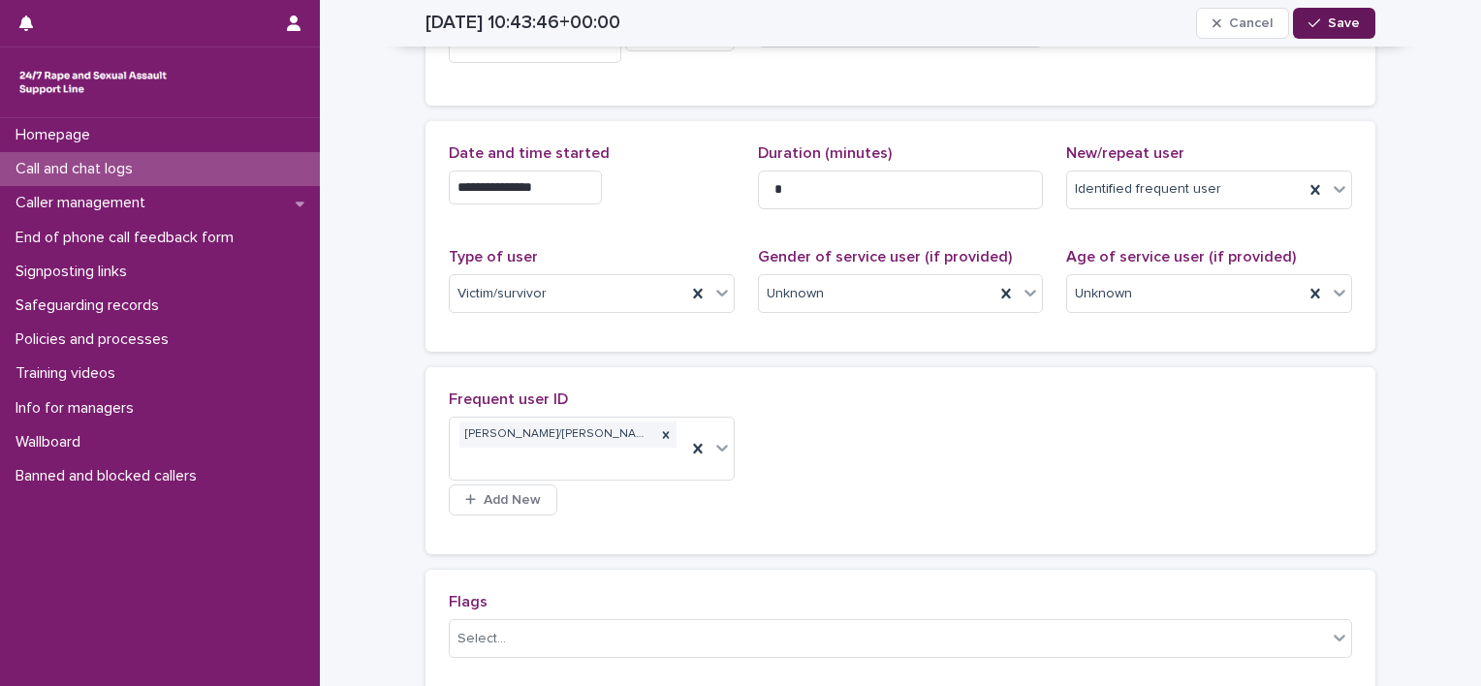
click at [1322, 31] on button "Save" at bounding box center [1334, 23] width 82 height 31
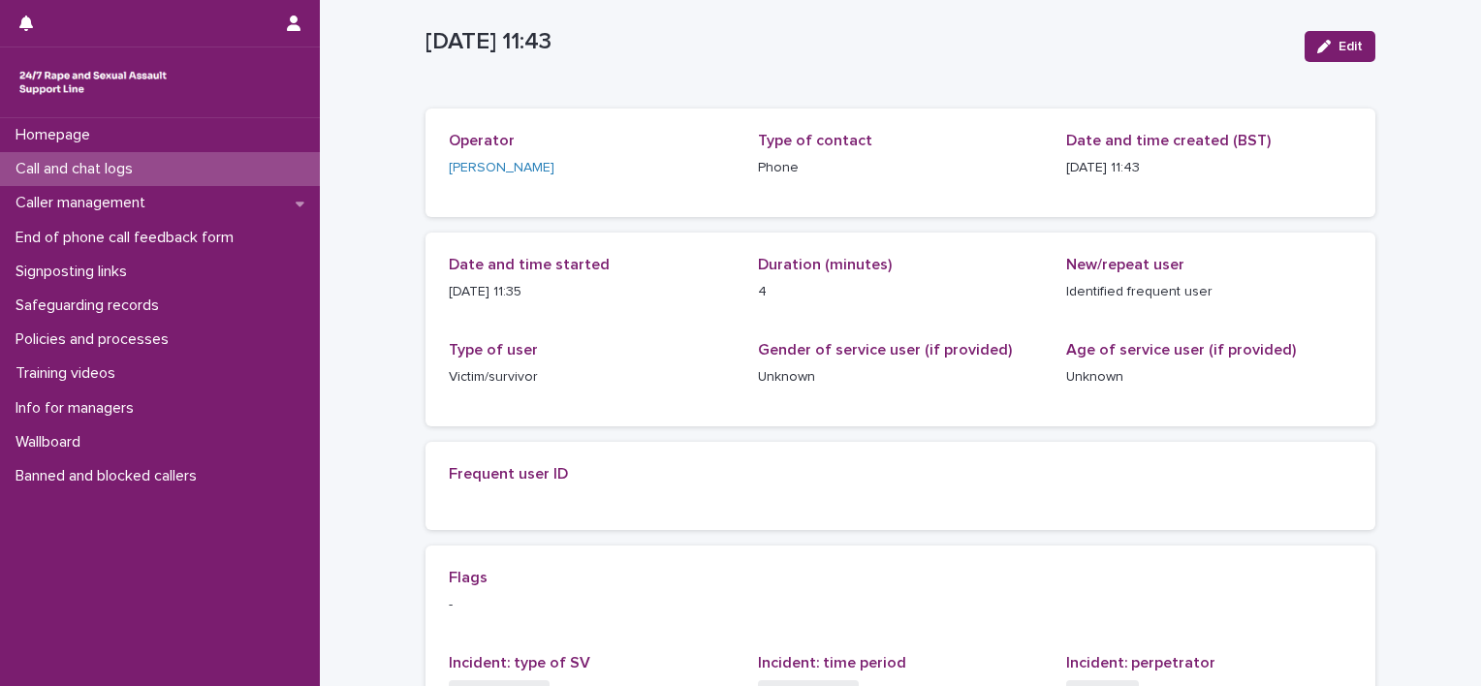
scroll to position [0, 0]
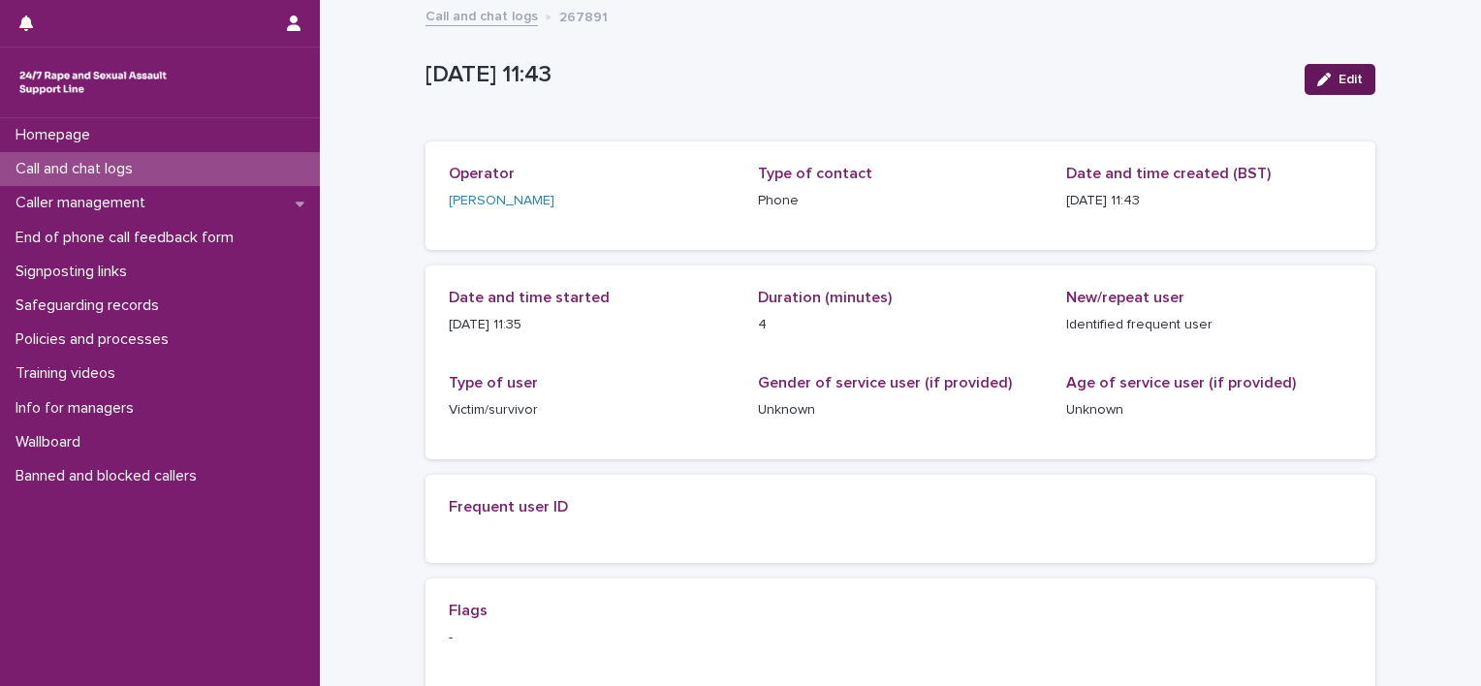
click at [1342, 78] on span "Edit" at bounding box center [1351, 80] width 24 height 14
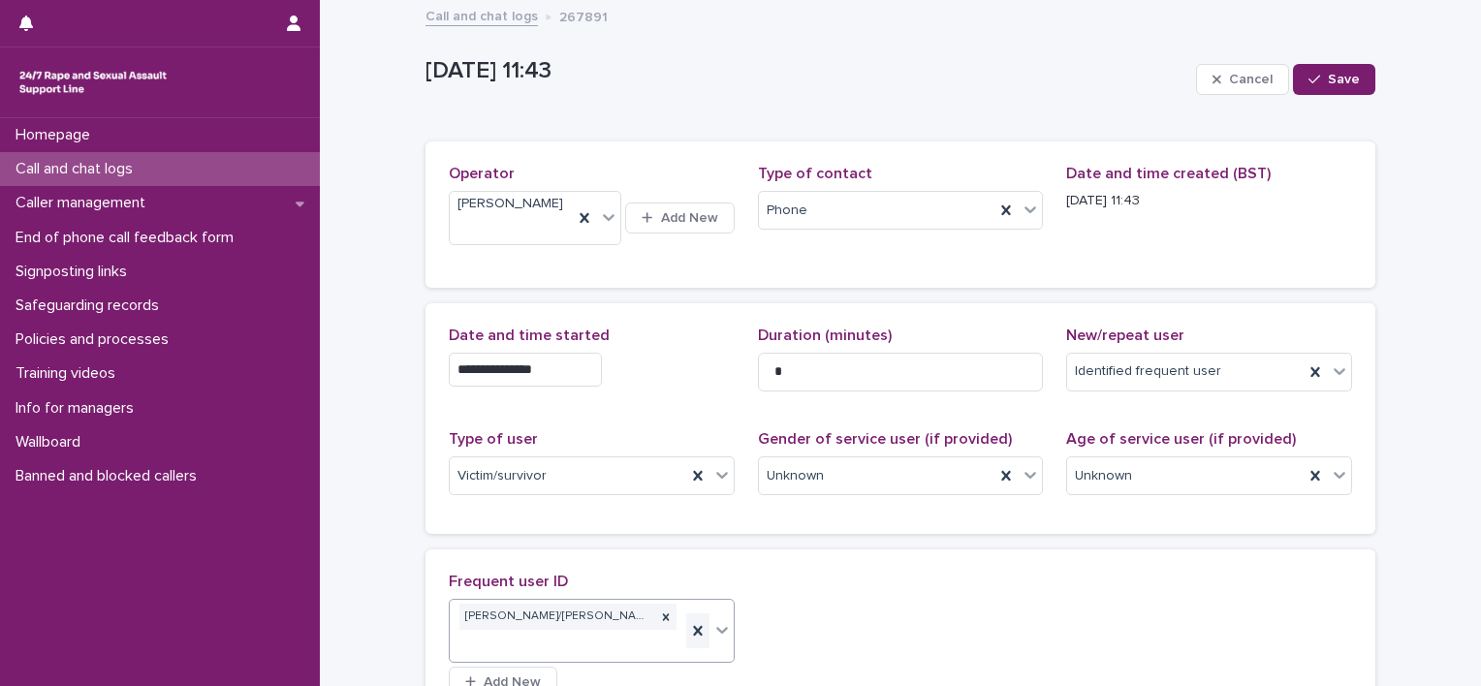
click at [688, 621] on icon at bounding box center [697, 630] width 19 height 19
click at [512, 603] on div "Select..." at bounding box center [523, 619] width 146 height 32
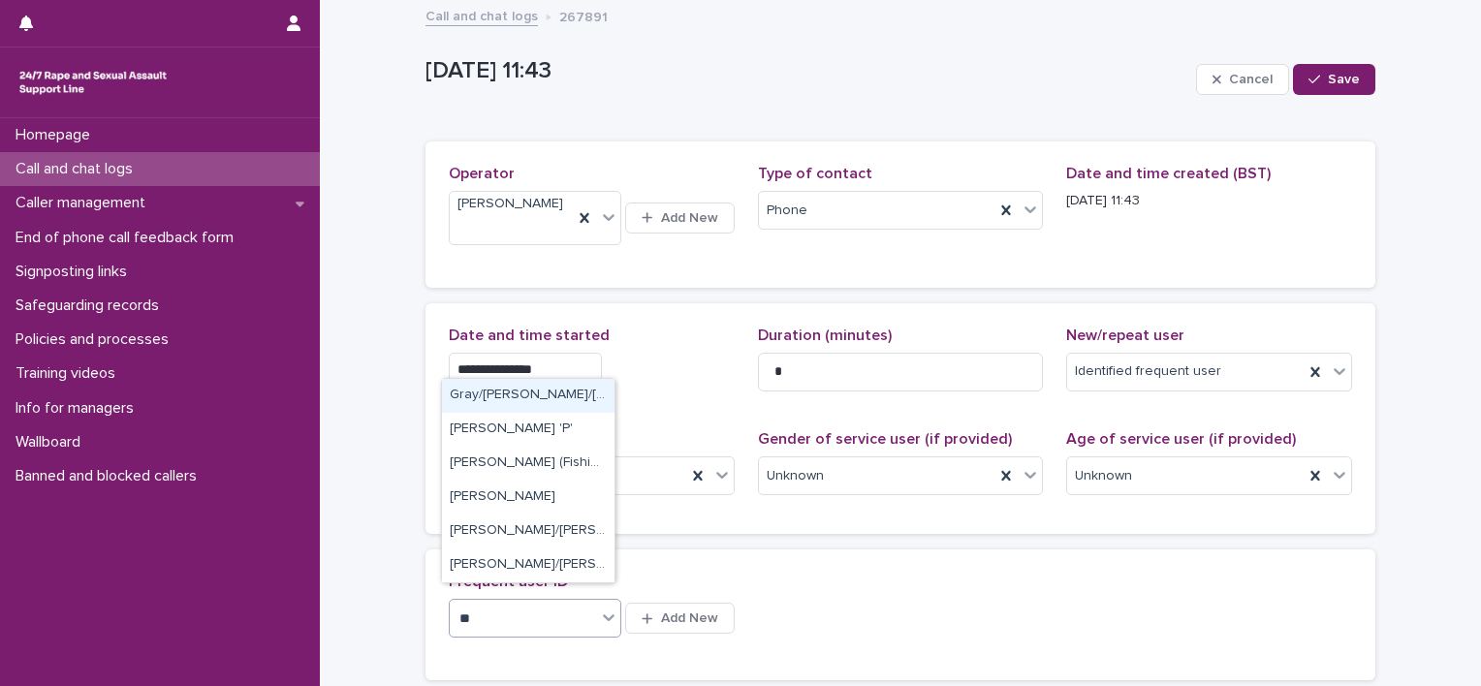
type input "***"
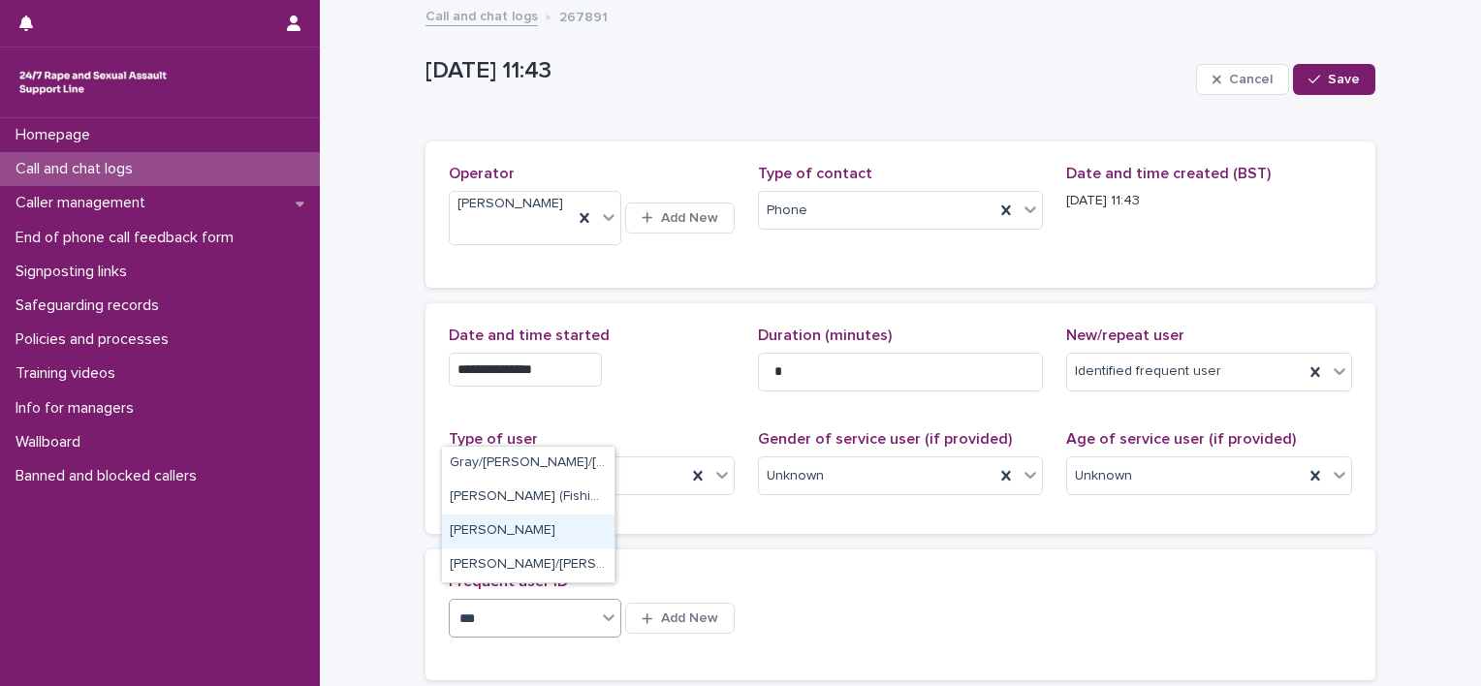
click at [554, 545] on div "Paula" at bounding box center [528, 532] width 173 height 34
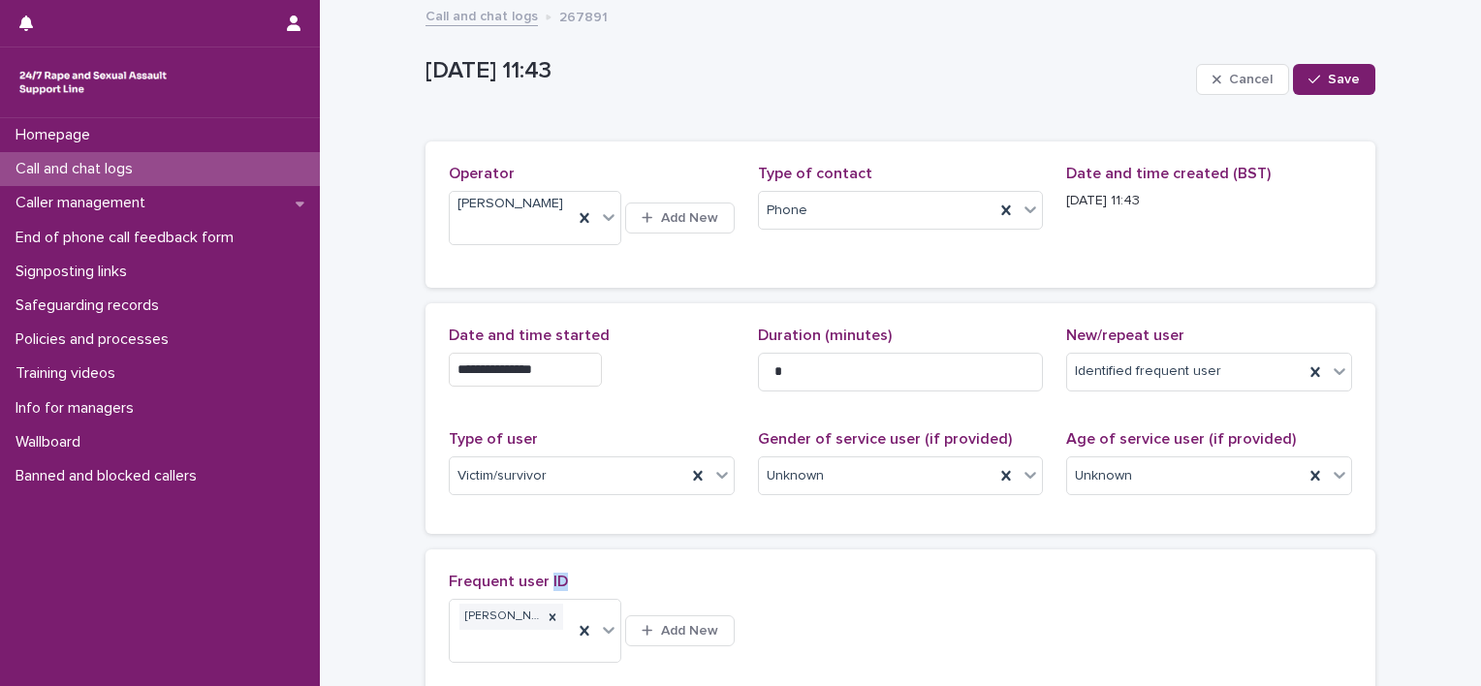
drag, startPoint x: 554, startPoint y: 549, endPoint x: 546, endPoint y: 558, distance: 13.0
click at [546, 558] on div "Frequent user ID Paula Add New" at bounding box center [901, 628] width 950 height 156
drag, startPoint x: 546, startPoint y: 558, endPoint x: 503, endPoint y: 607, distance: 64.6
click at [546, 611] on icon at bounding box center [553, 618] width 14 height 14
click at [508, 611] on input "text" at bounding box center [509, 619] width 2 height 16
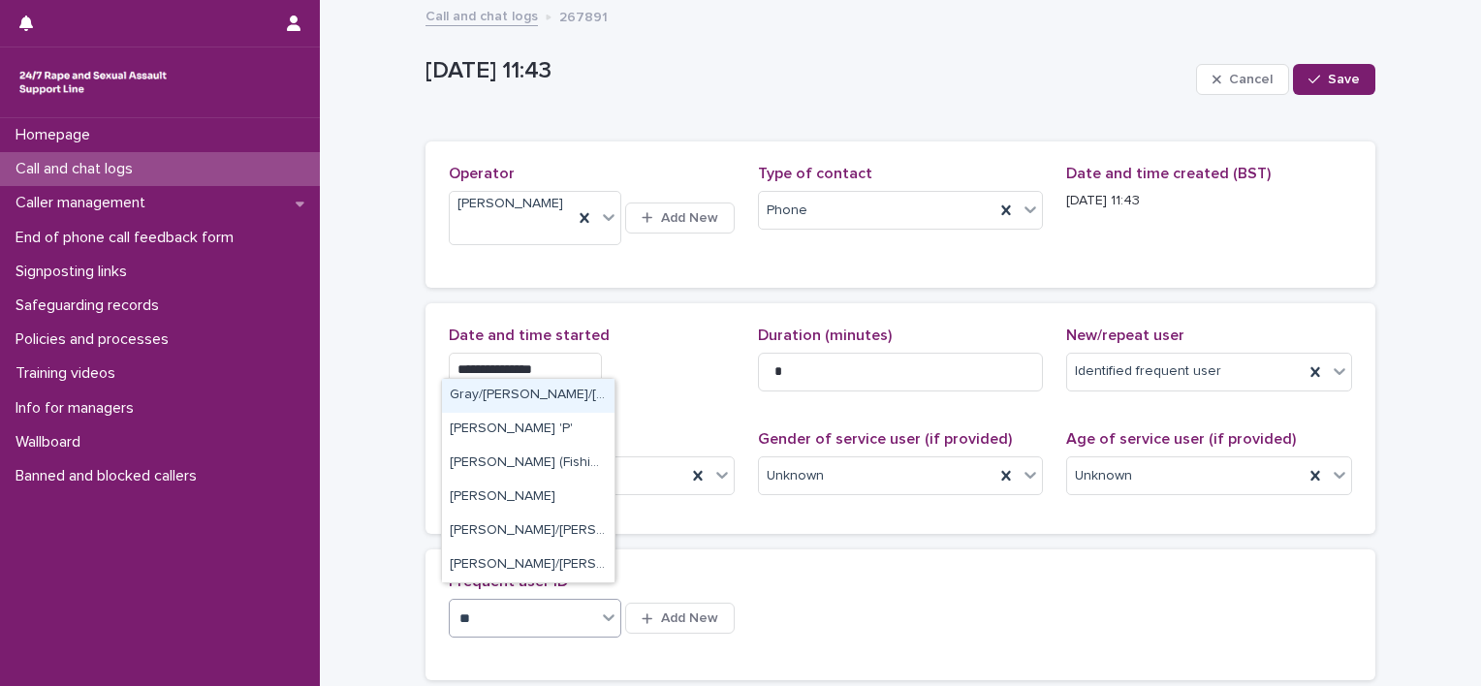
type input "***"
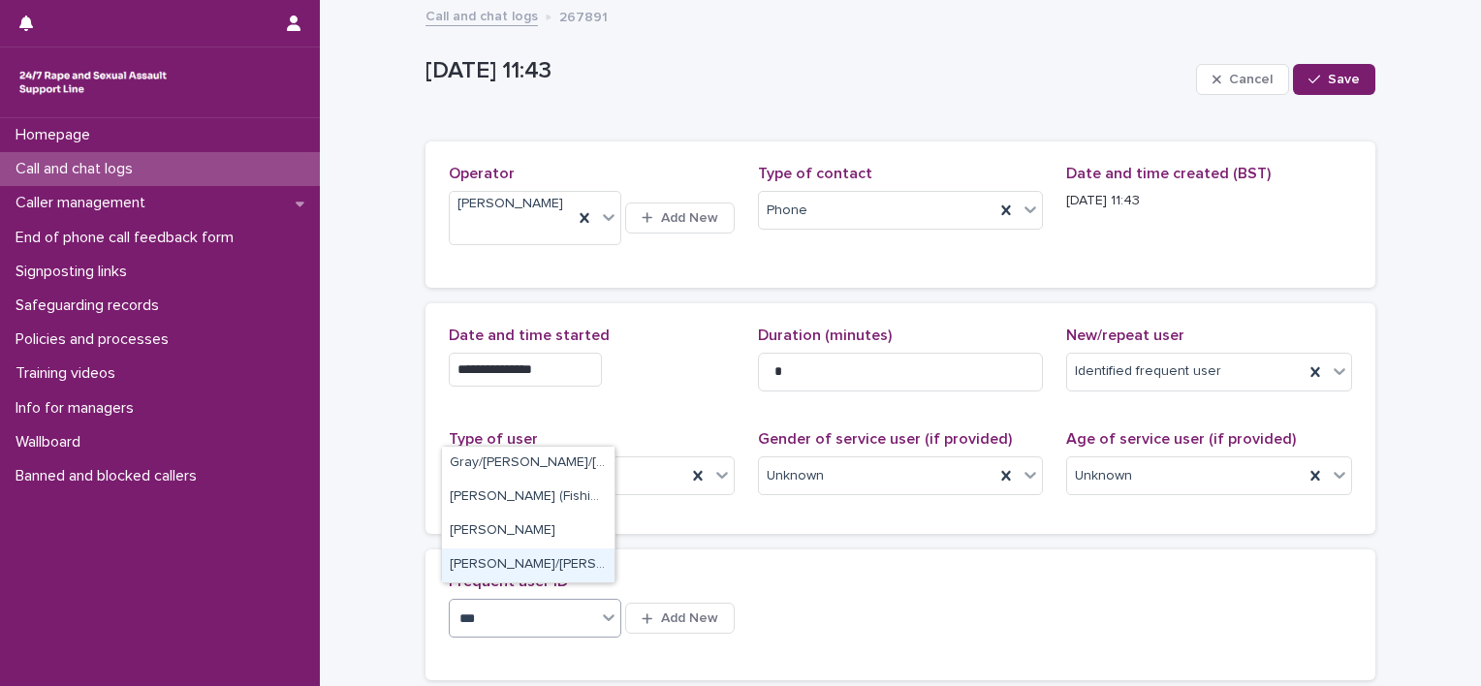
click at [529, 565] on div "Paulette/Sarah/Maria" at bounding box center [528, 566] width 173 height 34
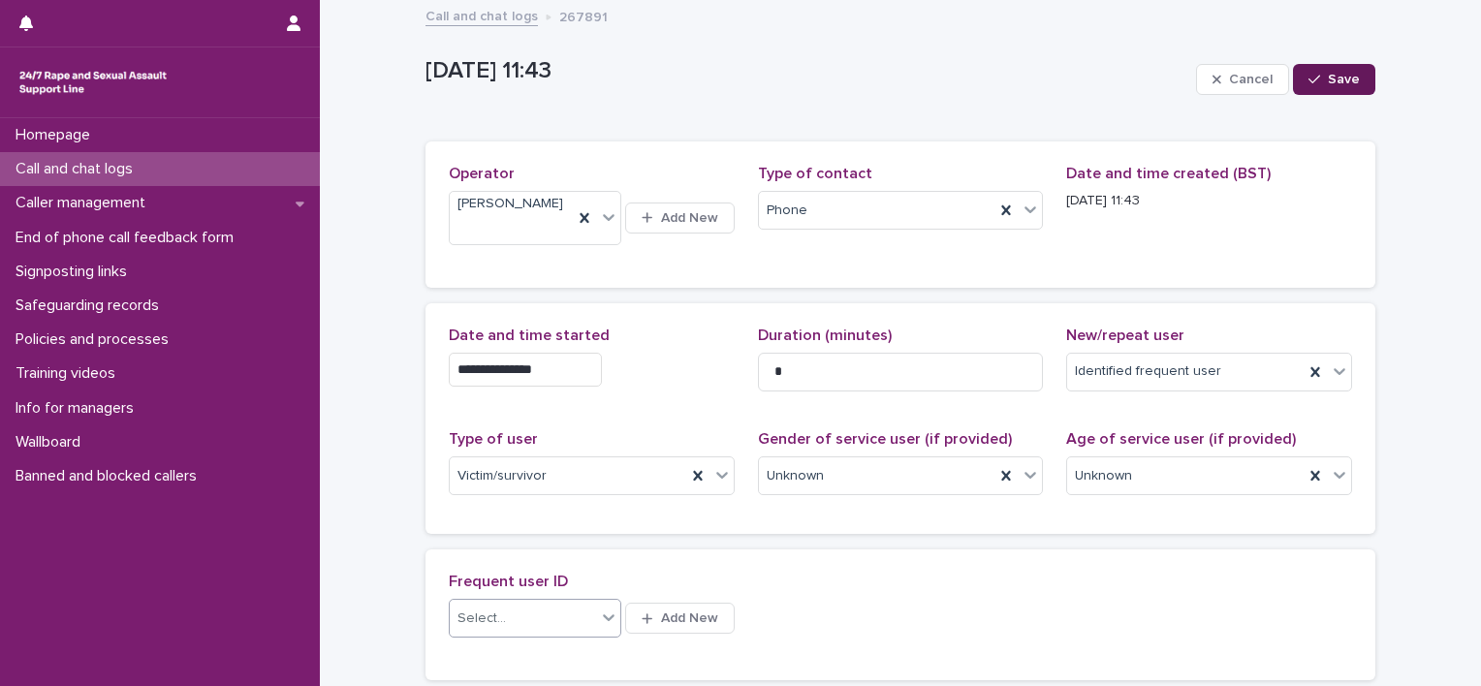
click at [1336, 76] on span "Save" at bounding box center [1344, 80] width 32 height 14
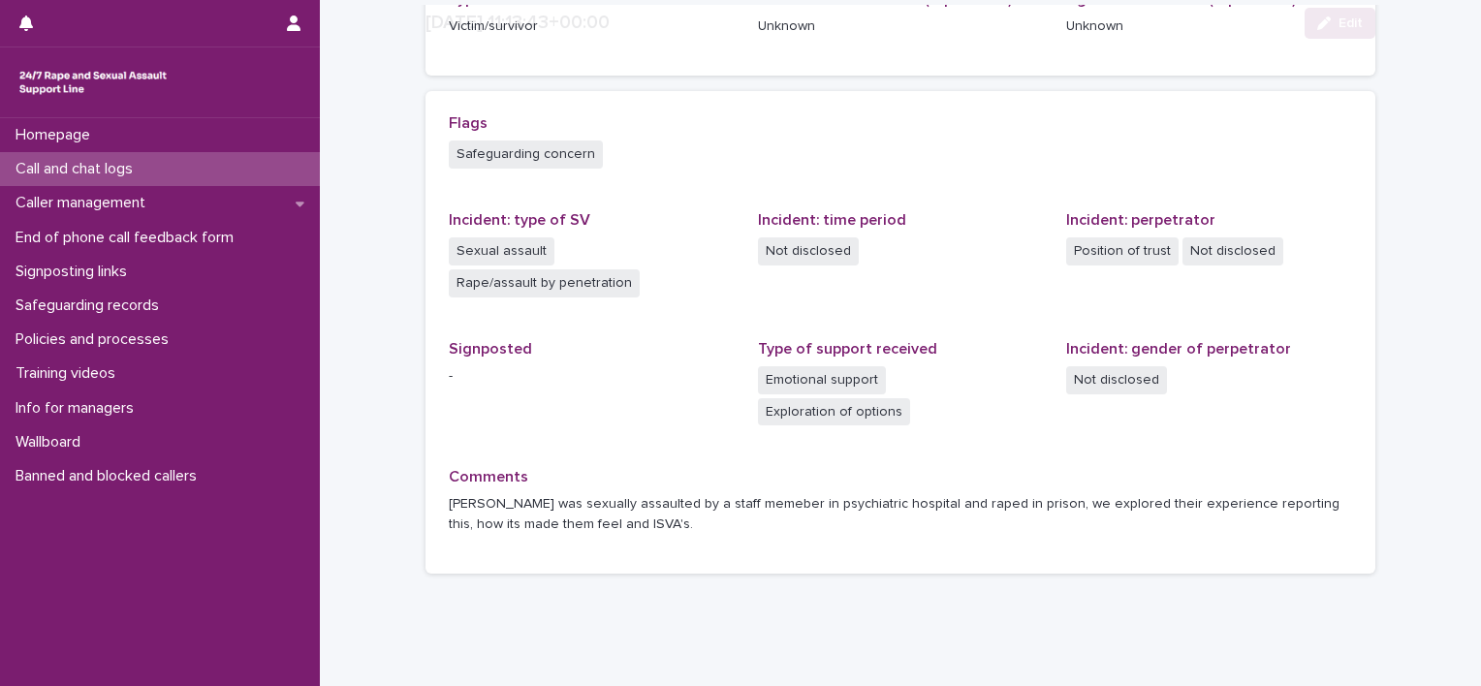
scroll to position [388, 0]
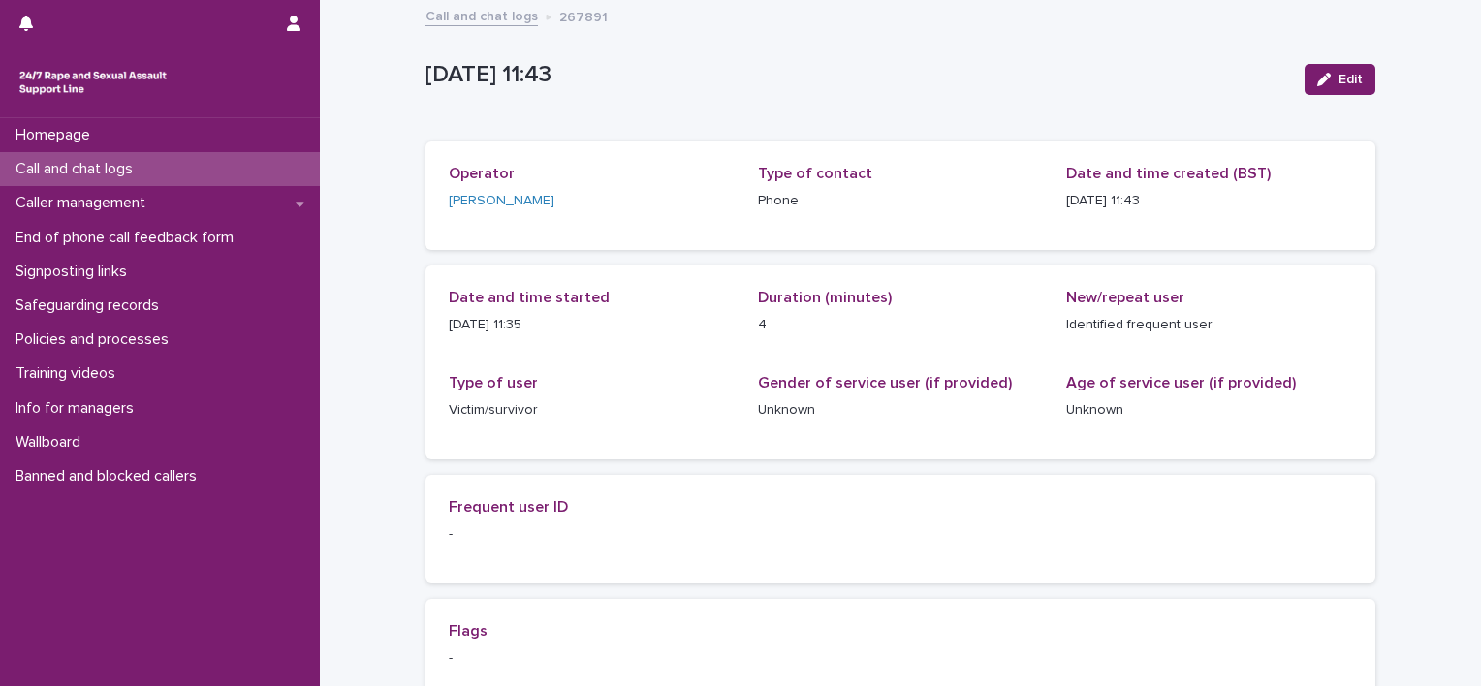
scroll to position [97, 0]
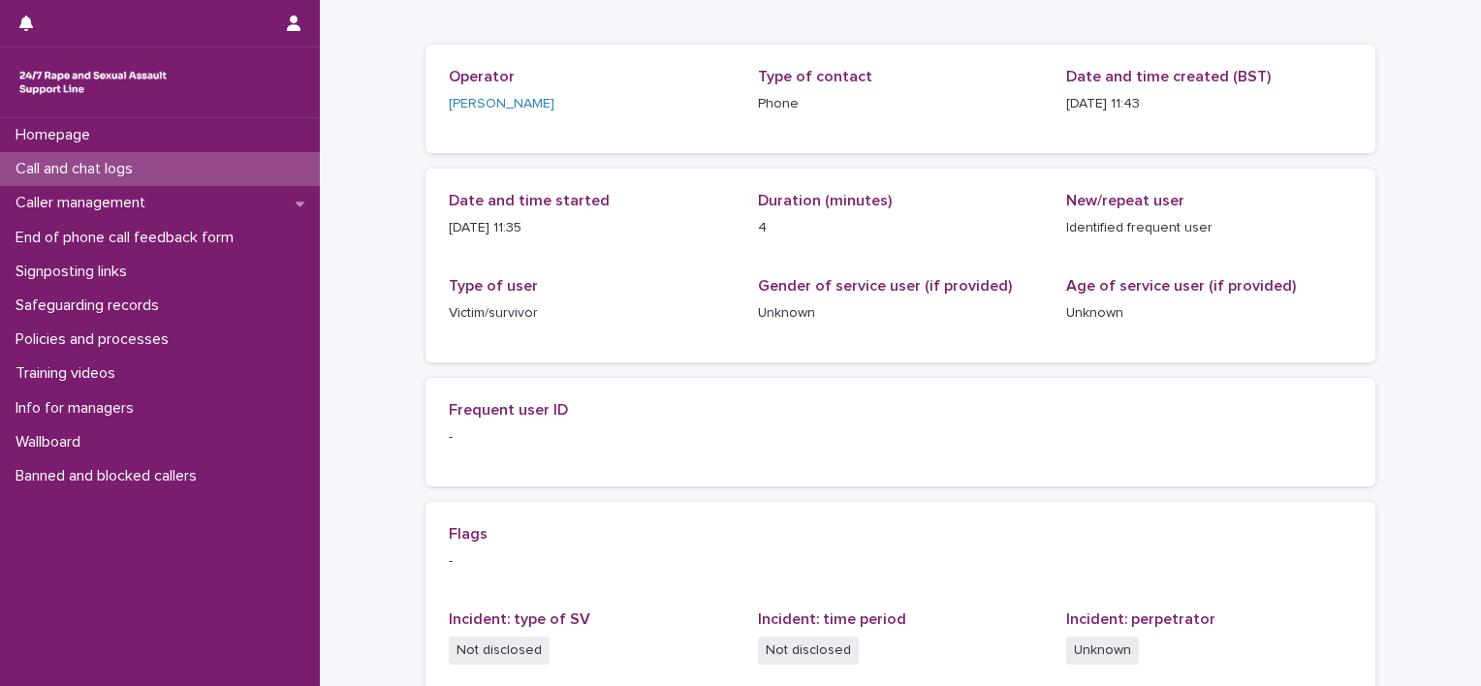
click at [87, 172] on p "Call and chat logs" at bounding box center [78, 169] width 141 height 18
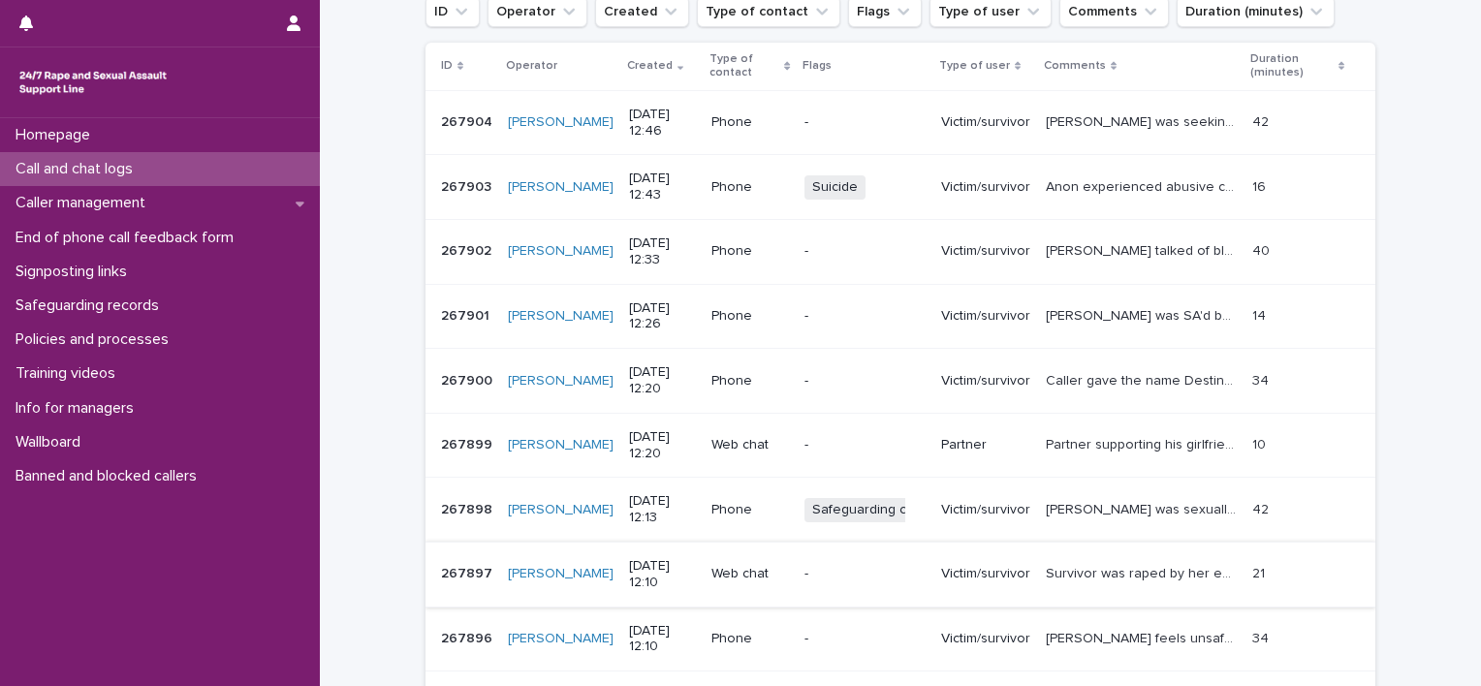
scroll to position [558, 0]
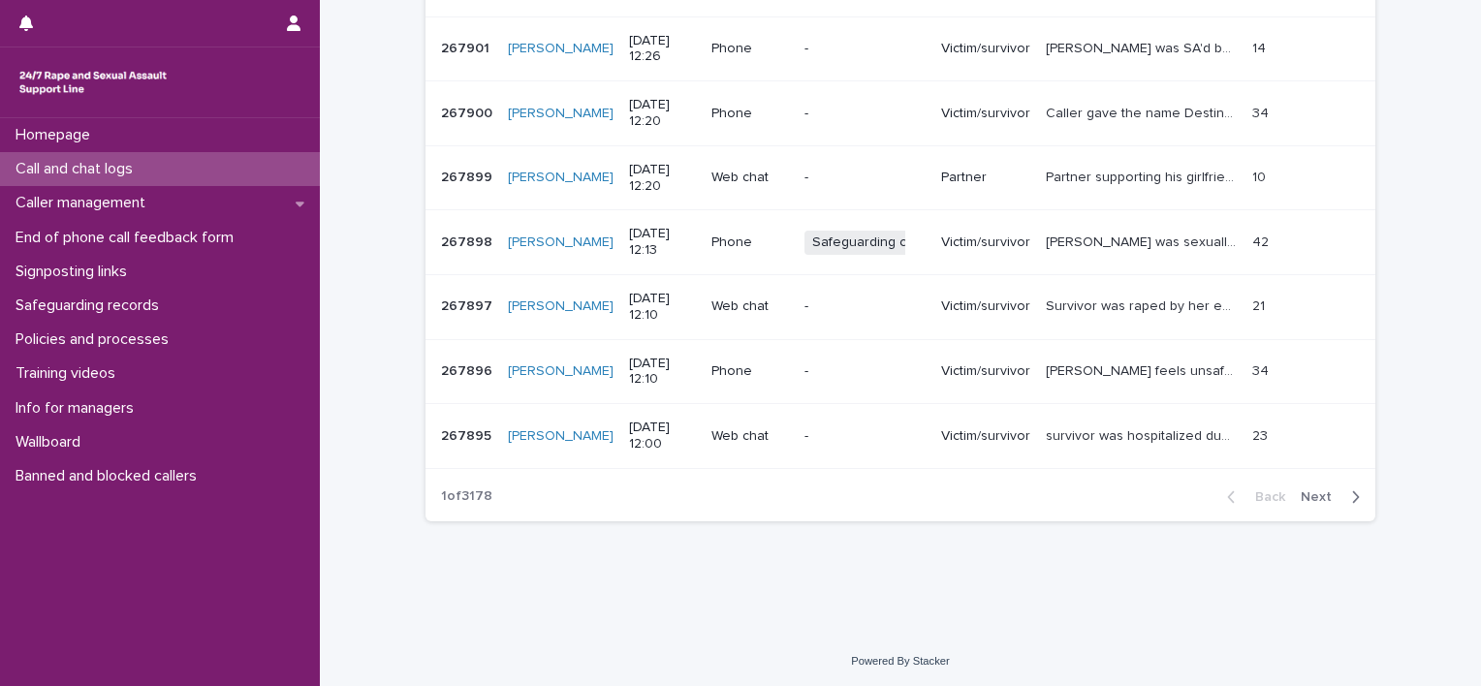
click at [1328, 489] on button "Next" at bounding box center [1334, 497] width 82 height 17
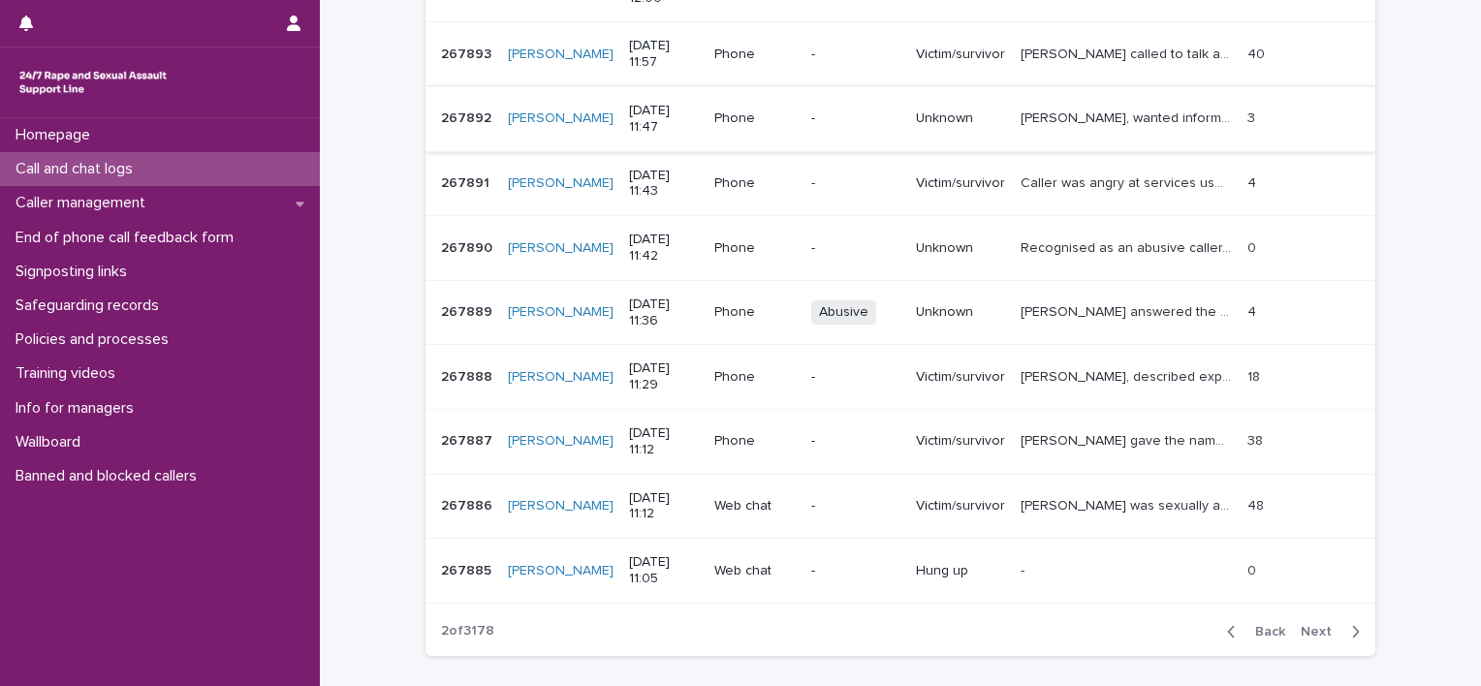
scroll to position [461, 0]
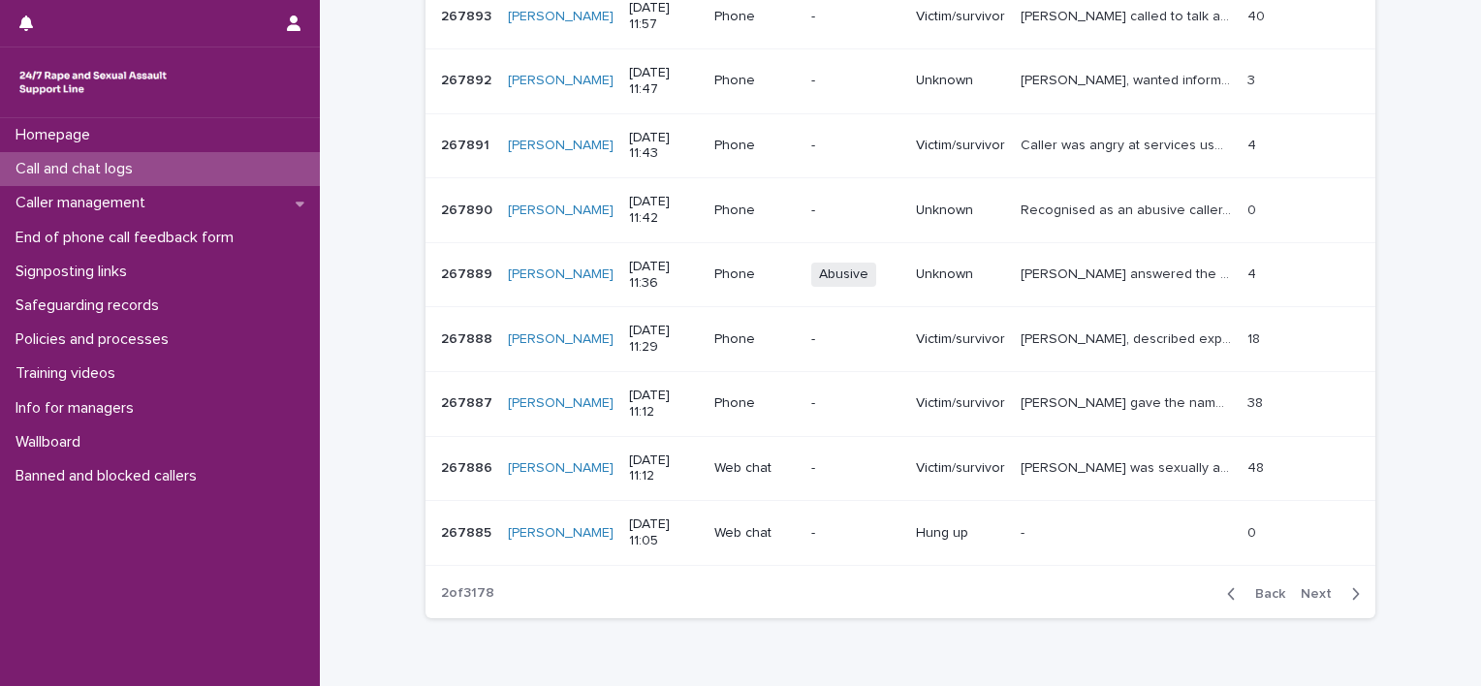
click at [1324, 595] on span "Next" at bounding box center [1322, 594] width 43 height 14
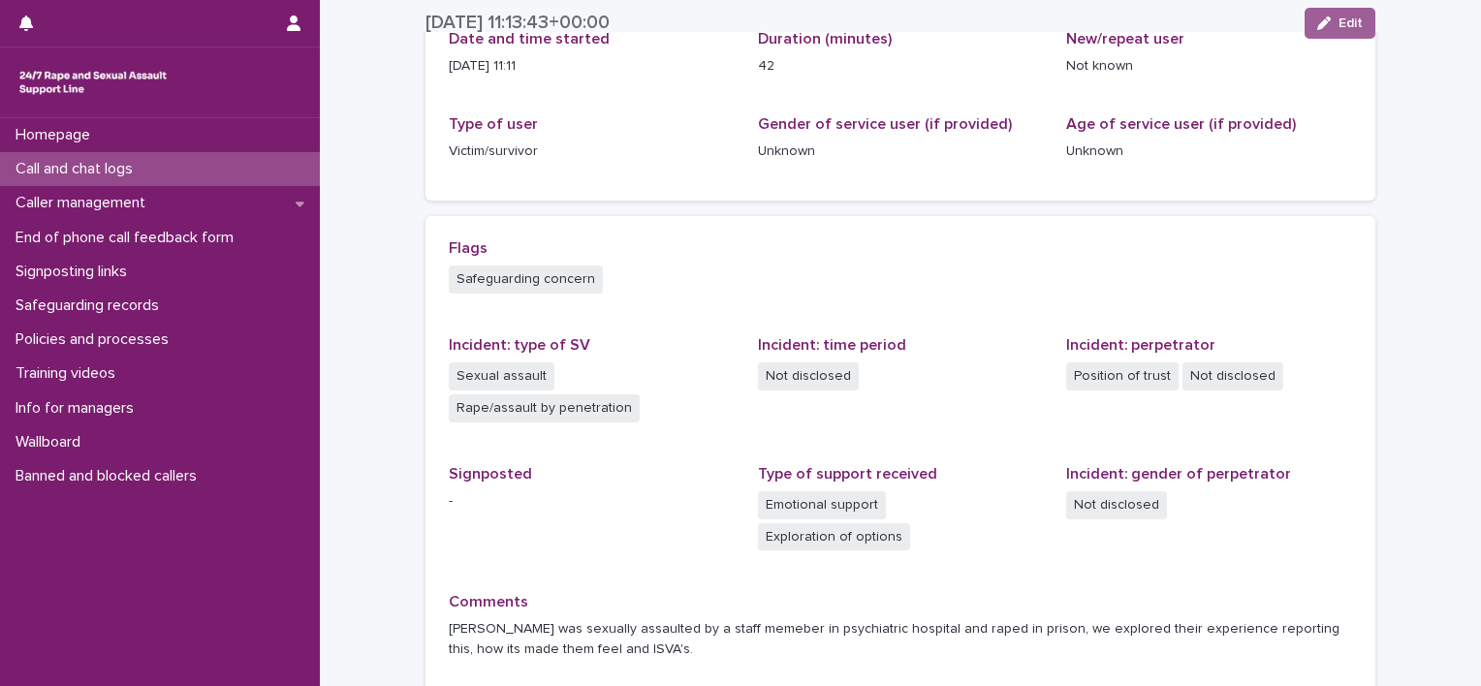
scroll to position [291, 0]
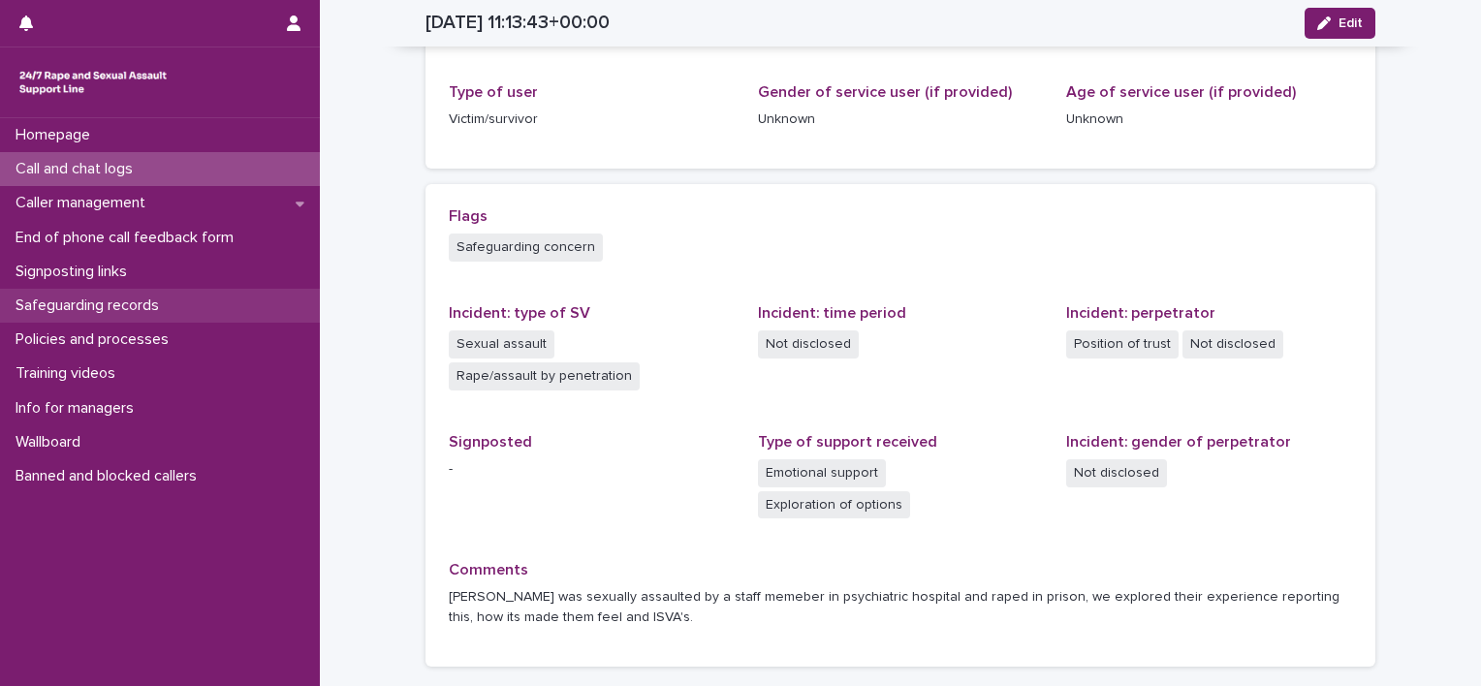
click at [89, 302] on p "Safeguarding records" at bounding box center [91, 306] width 167 height 18
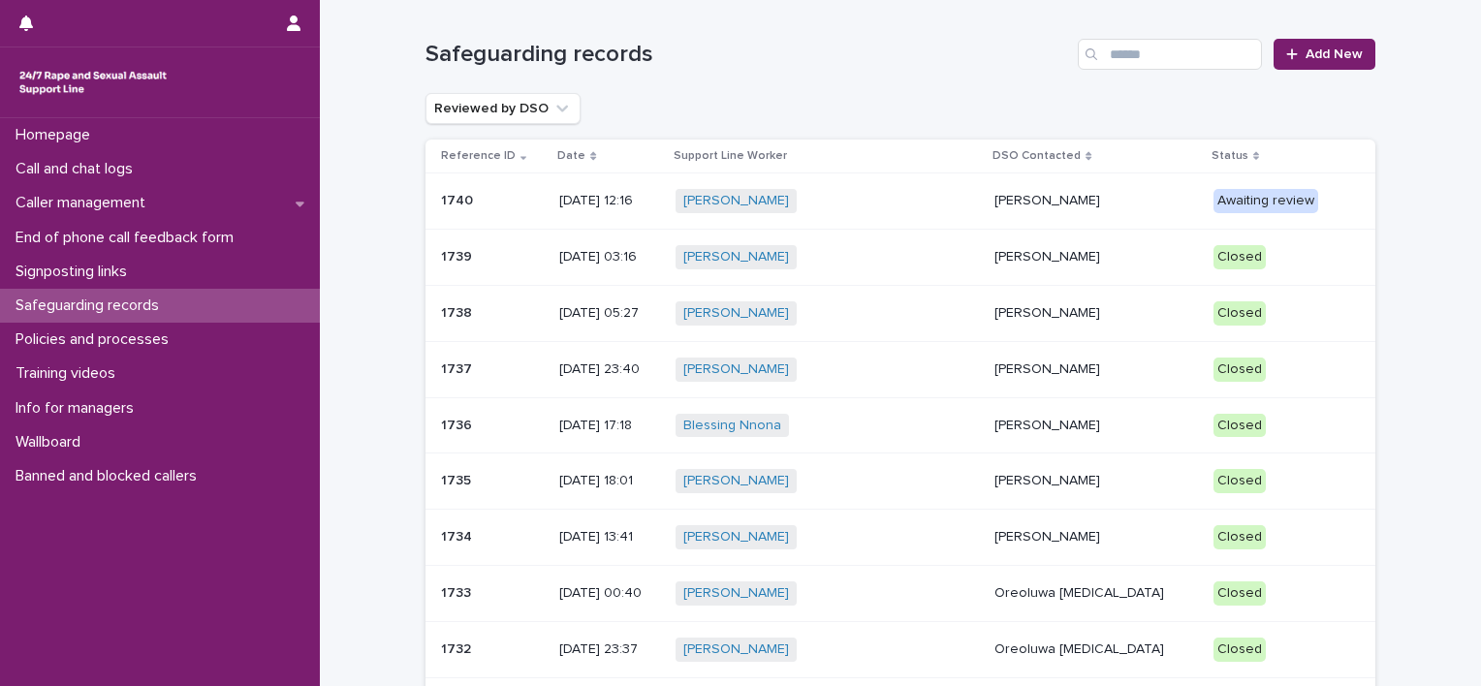
click at [1002, 194] on p "[PERSON_NAME]" at bounding box center [1097, 201] width 204 height 16
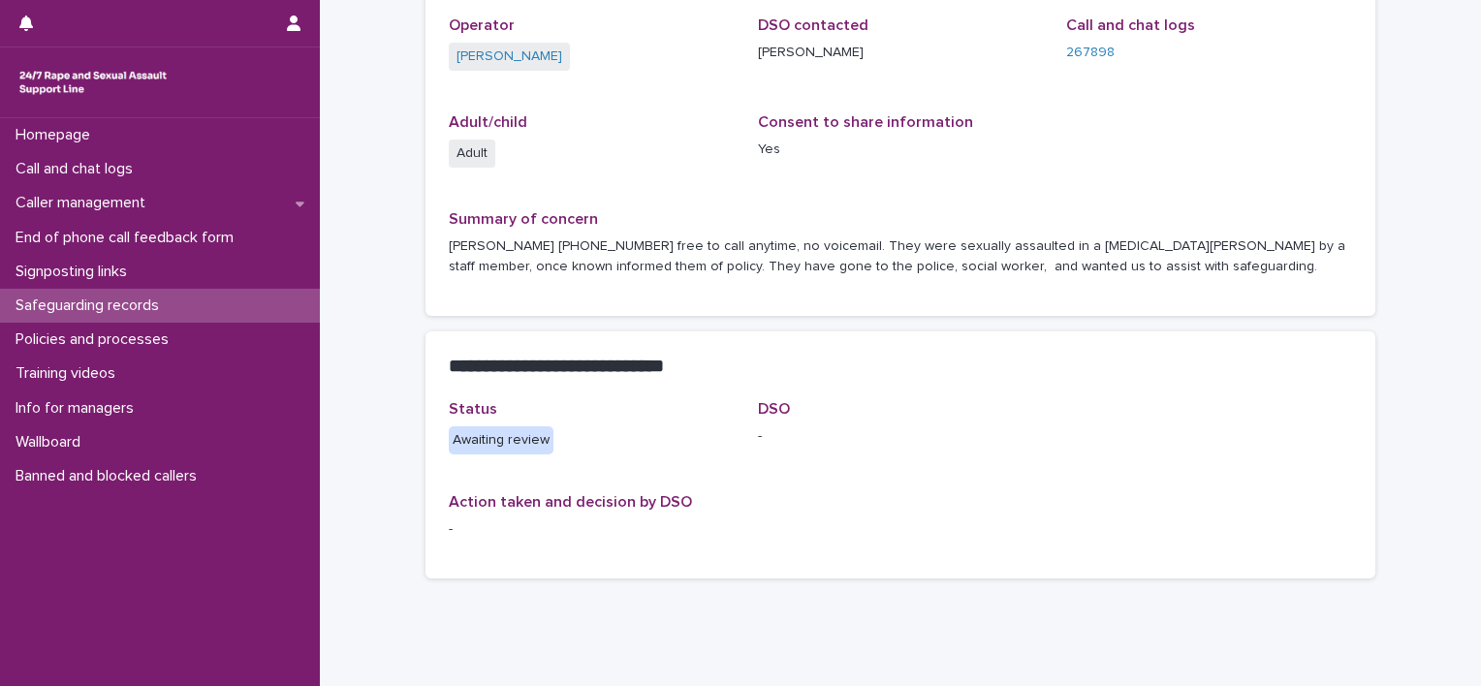
scroll to position [338, 0]
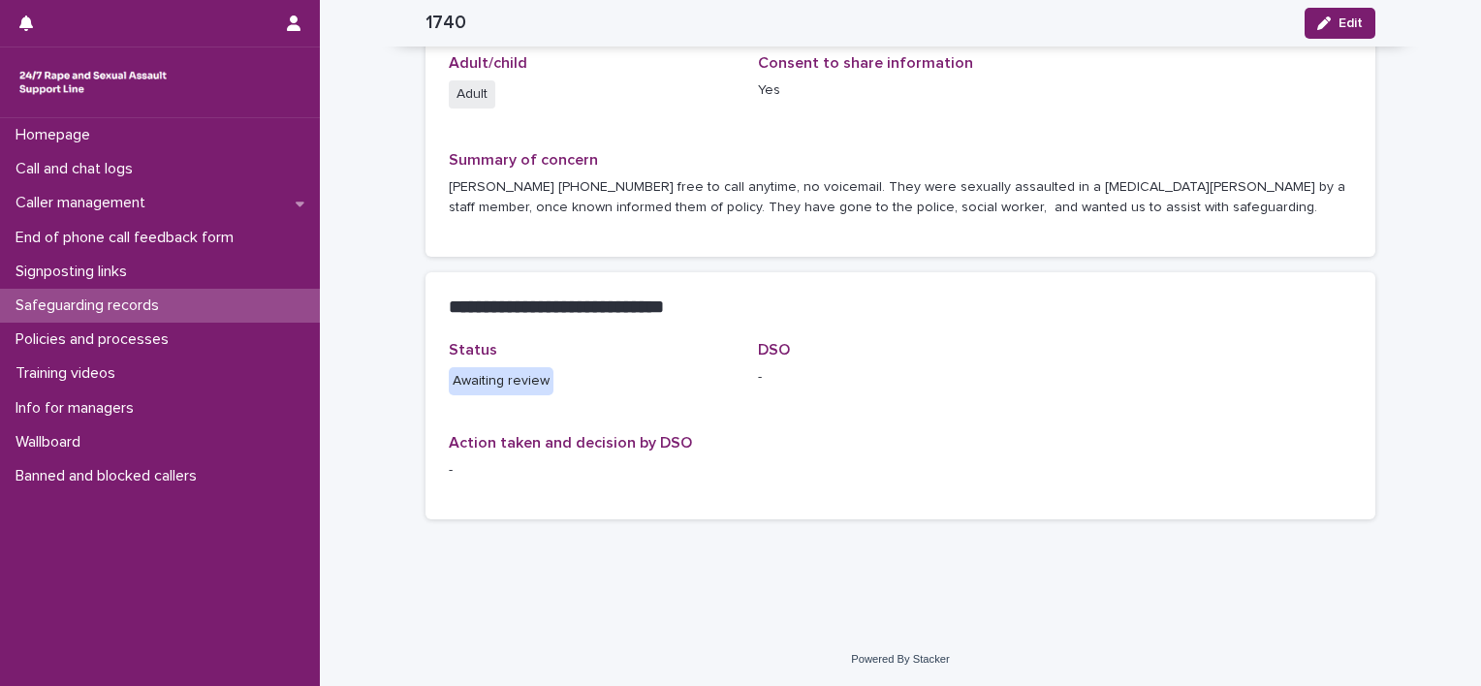
click at [1359, 20] on button "Edit" at bounding box center [1340, 23] width 71 height 31
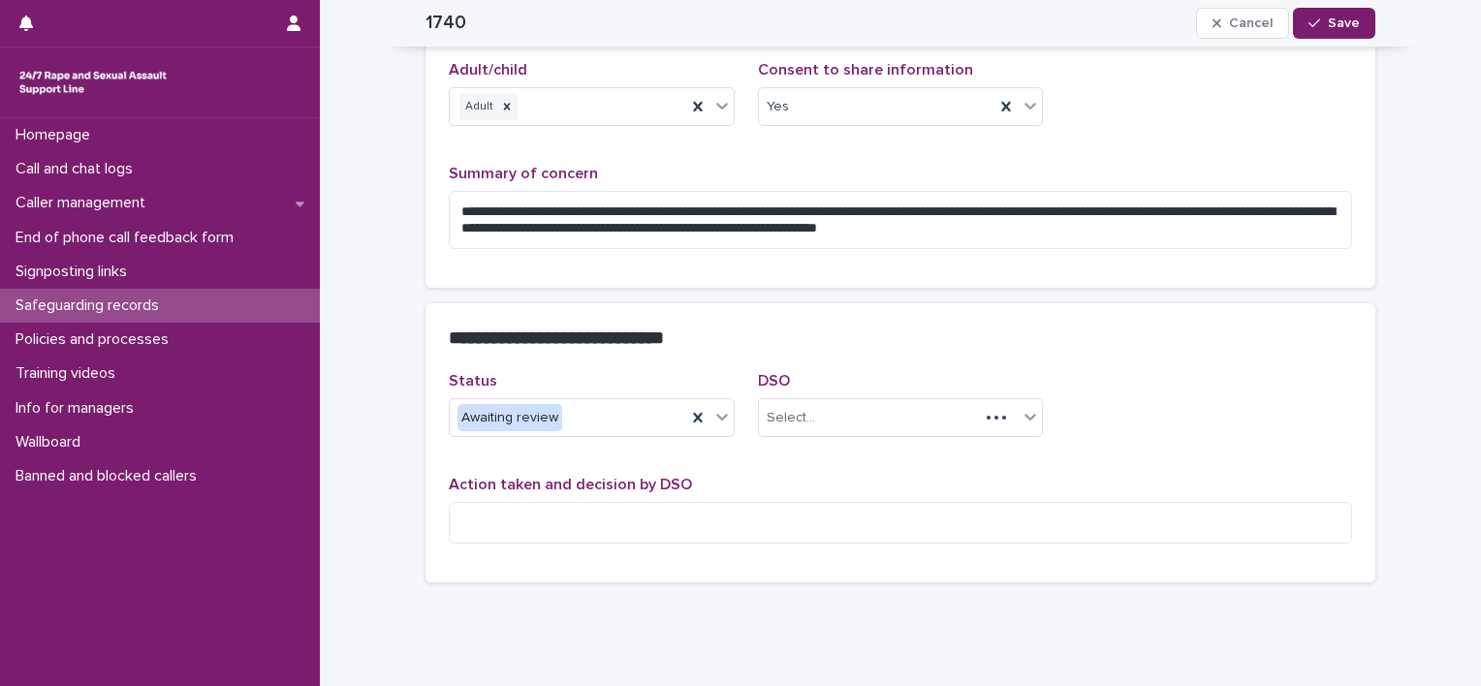
scroll to position [362, 0]
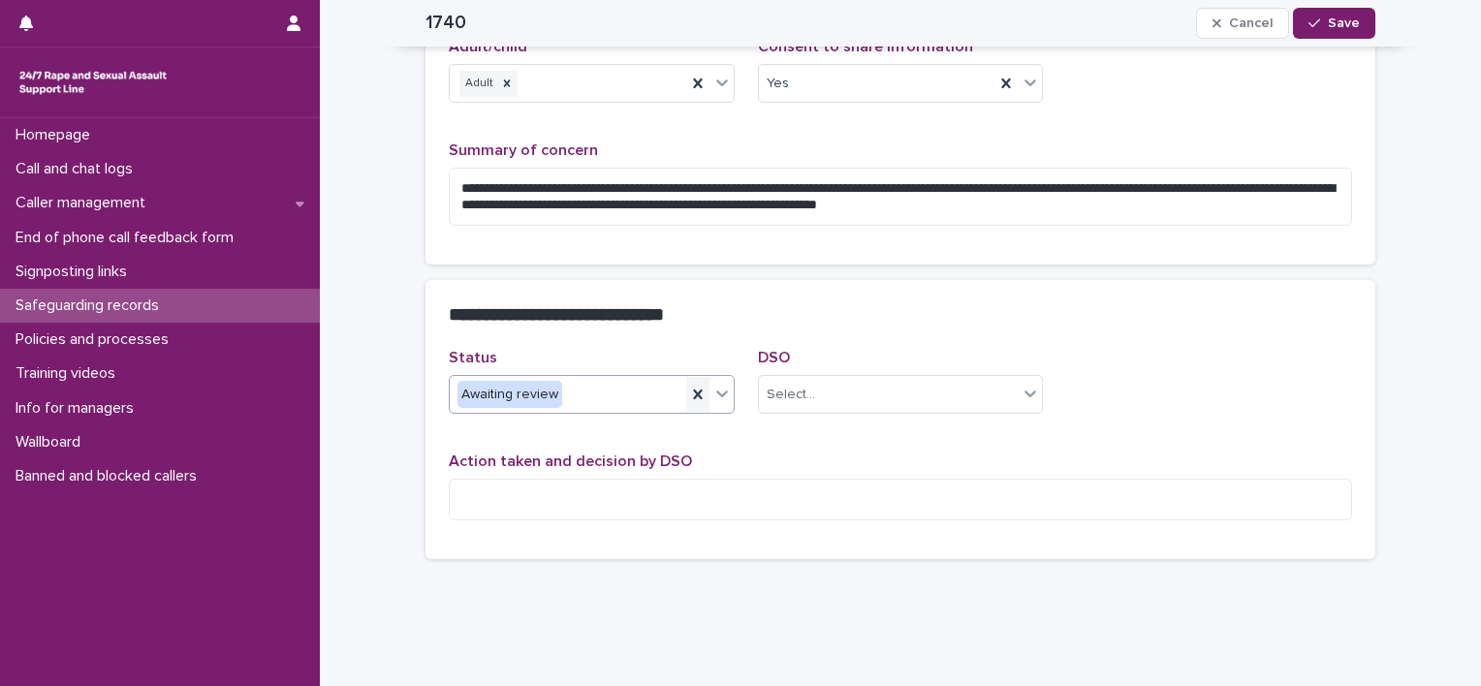
click at [690, 388] on icon at bounding box center [697, 394] width 19 height 19
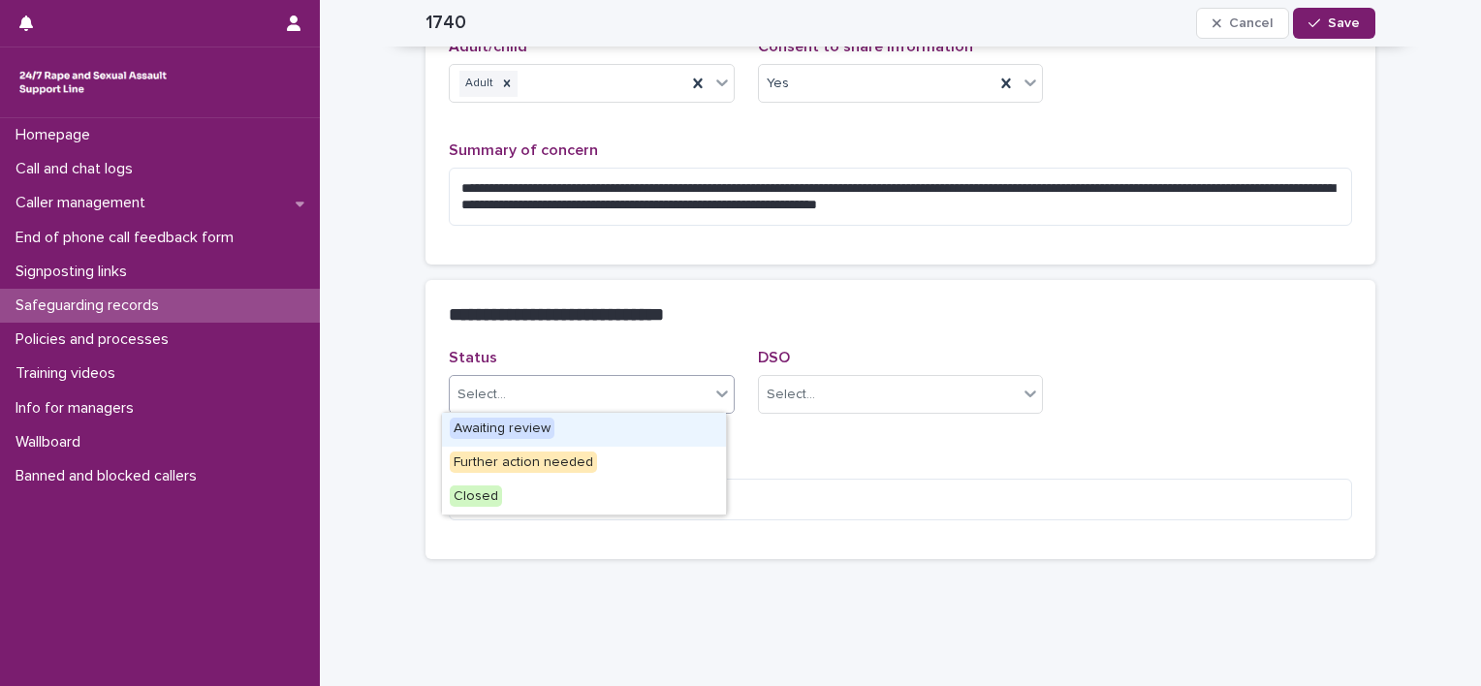
click at [714, 384] on icon at bounding box center [721, 393] width 19 height 19
click at [592, 451] on div "Further action needed" at bounding box center [584, 464] width 284 height 34
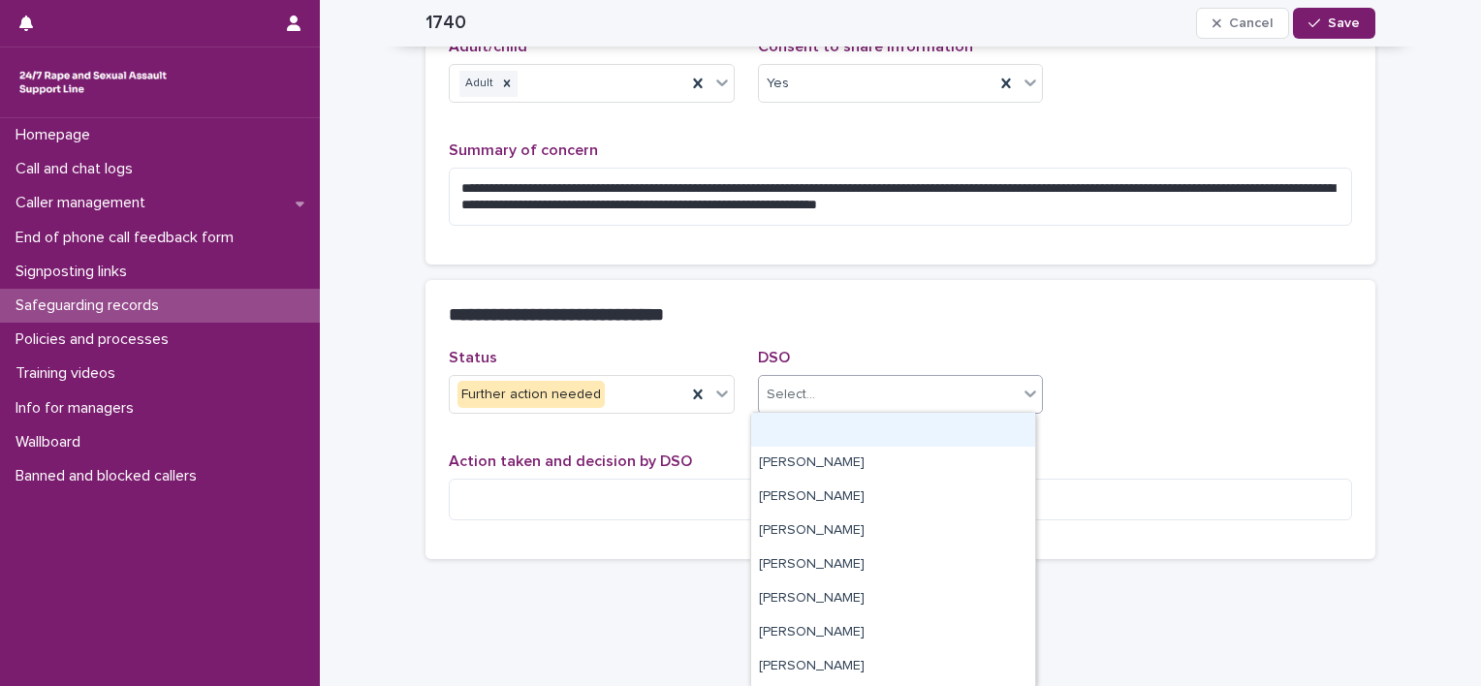
click at [841, 384] on div "Select..." at bounding box center [889, 395] width 260 height 32
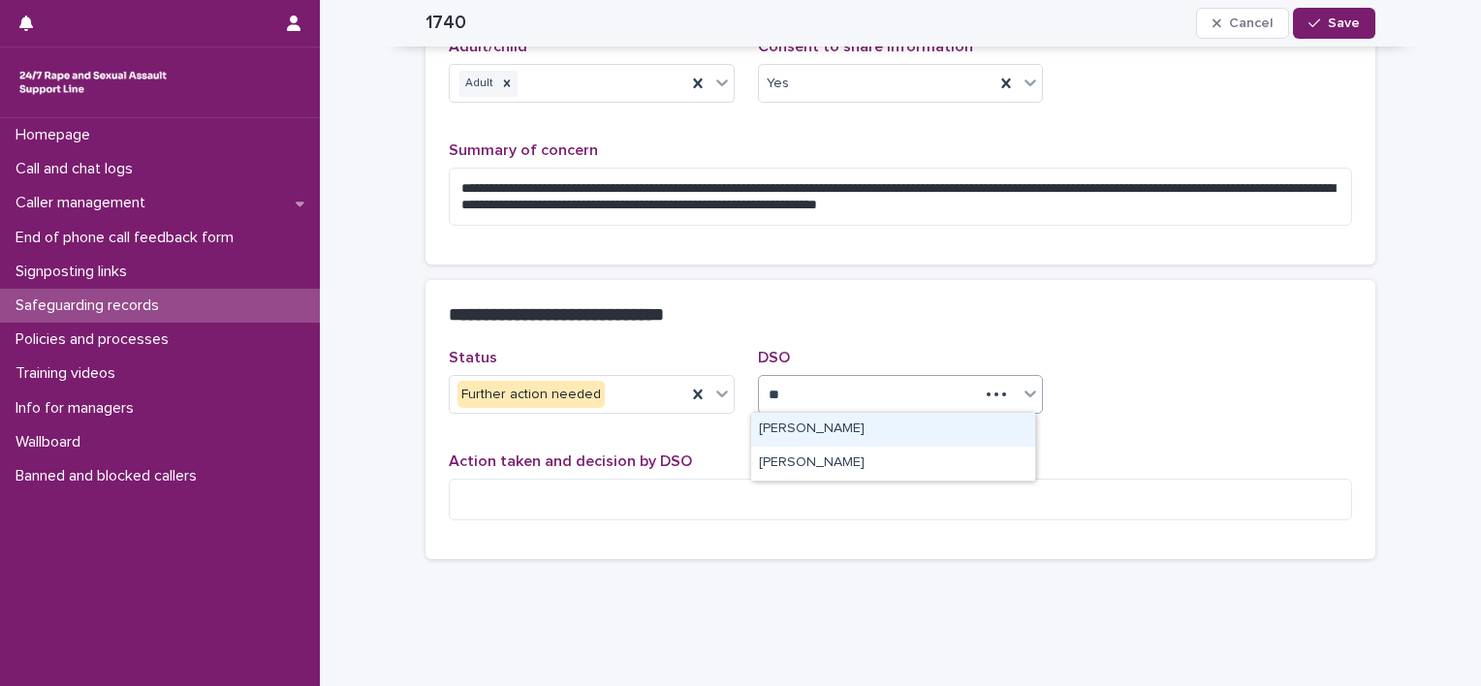
type input "***"
click at [799, 419] on div "Emma Fairhurst" at bounding box center [893, 430] width 284 height 34
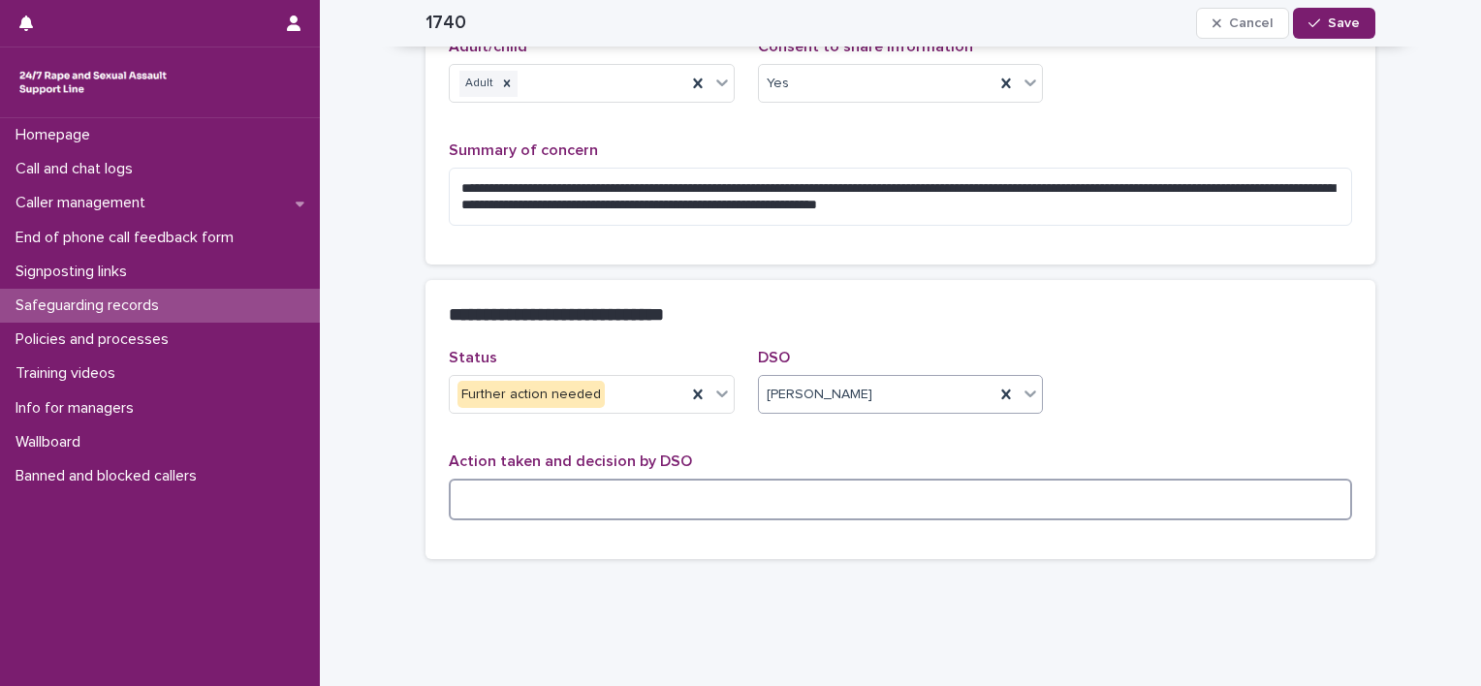
click at [607, 504] on textarea at bounding box center [900, 500] width 903 height 42
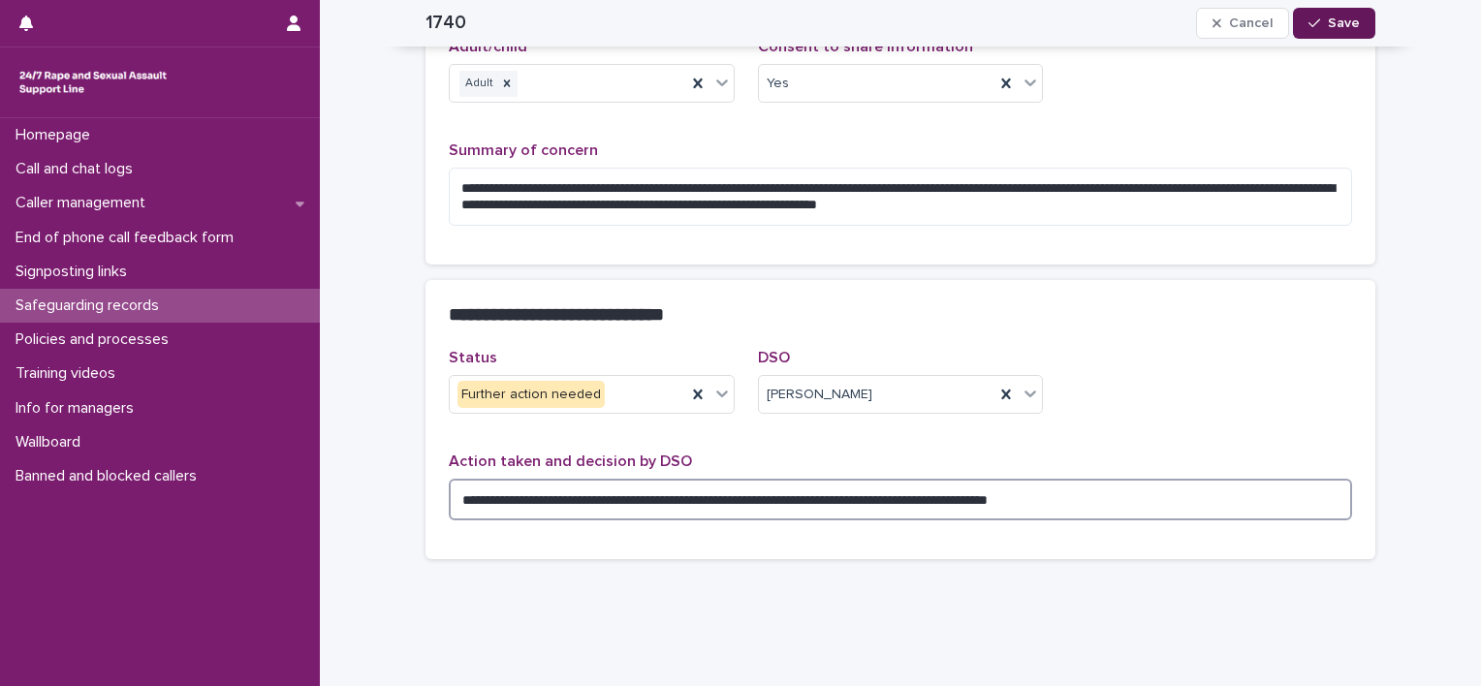
type textarea "**********"
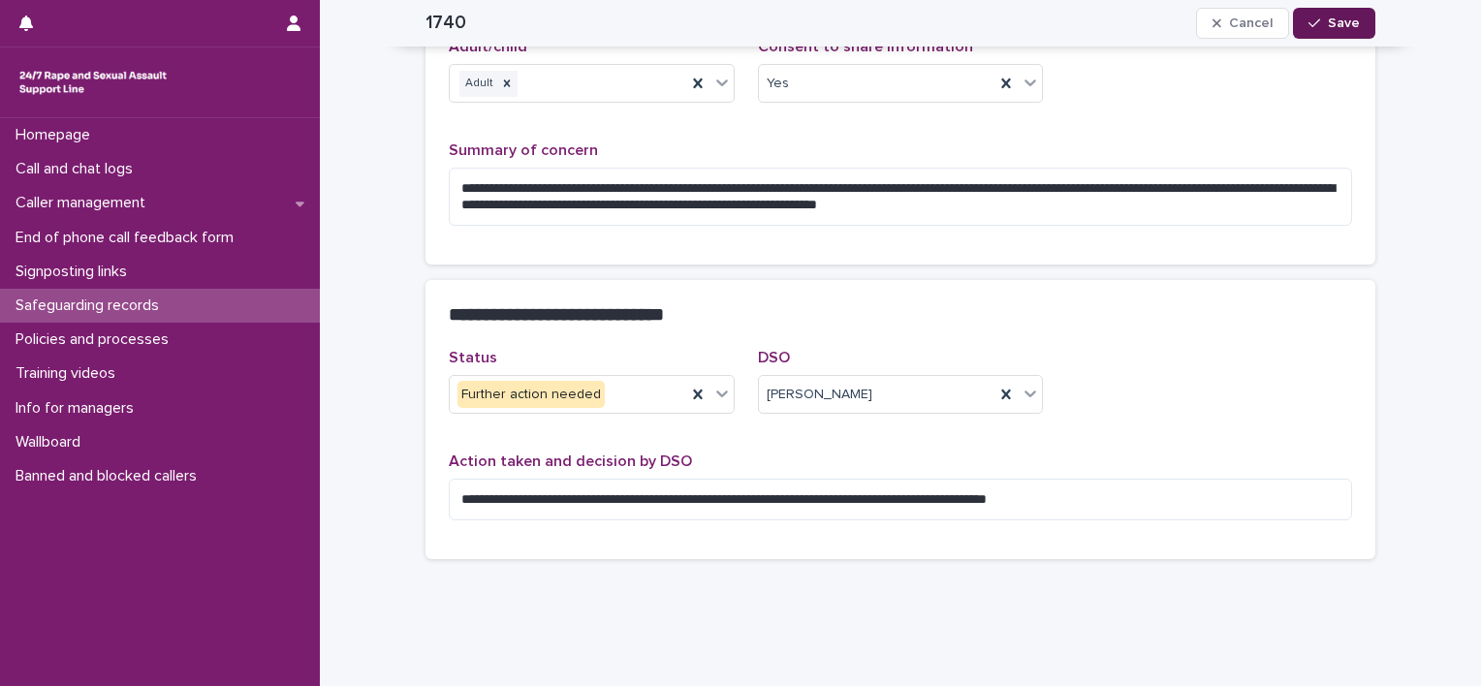
click at [1342, 21] on span "Save" at bounding box center [1344, 23] width 32 height 14
